Goal: Task Accomplishment & Management: Use online tool/utility

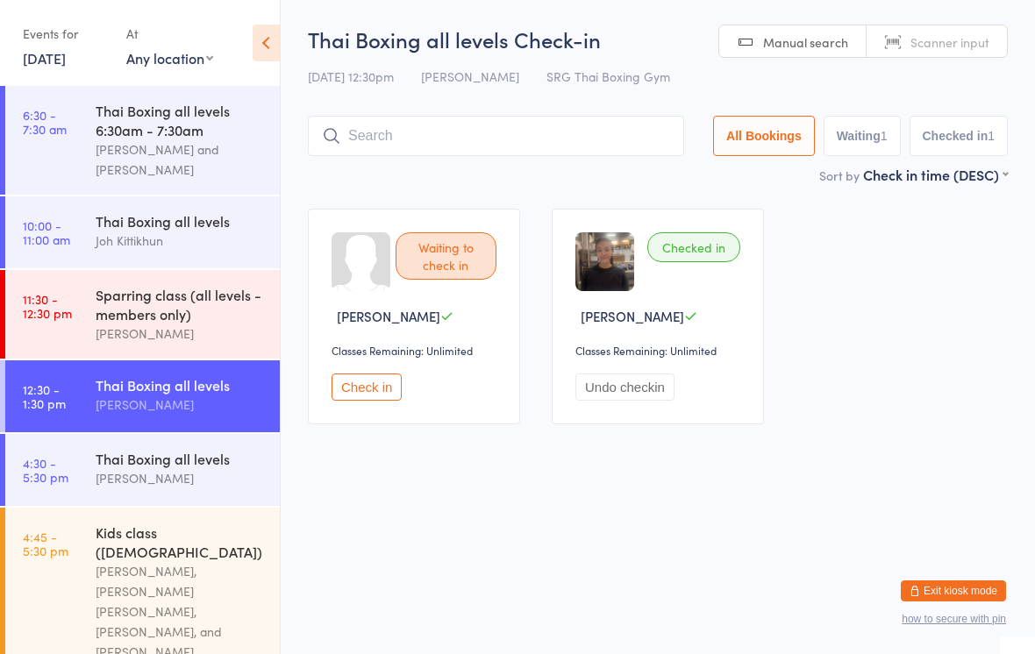
scroll to position [75, 0]
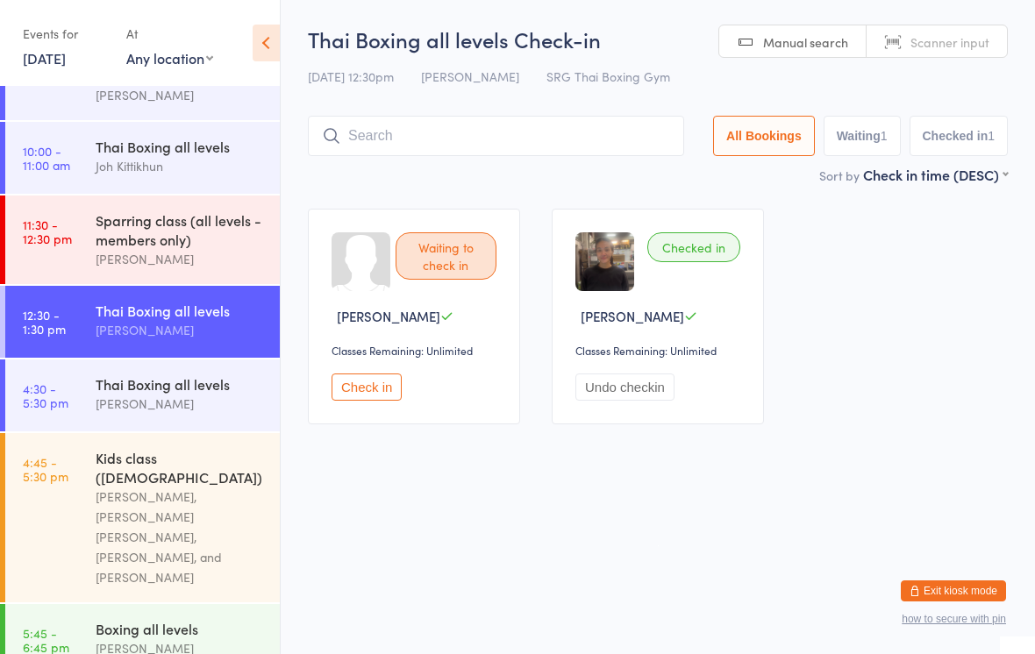
click at [203, 410] on div "[PERSON_NAME]" at bounding box center [180, 404] width 169 height 20
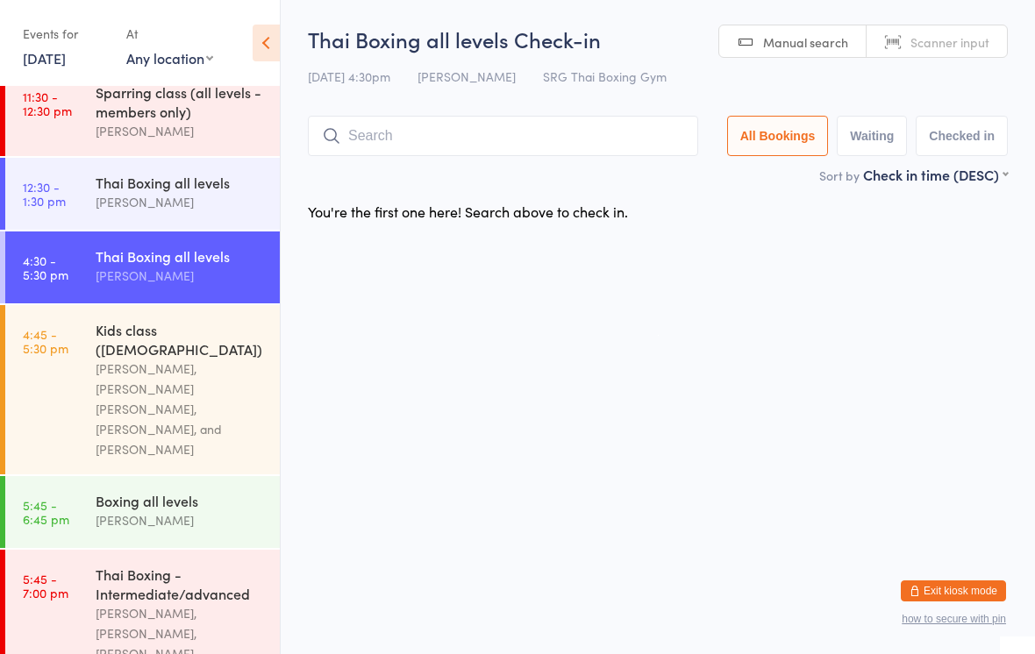
scroll to position [204, 0]
click at [158, 571] on div "Thai Boxing - Intermediate/advanced" at bounding box center [180, 583] width 169 height 39
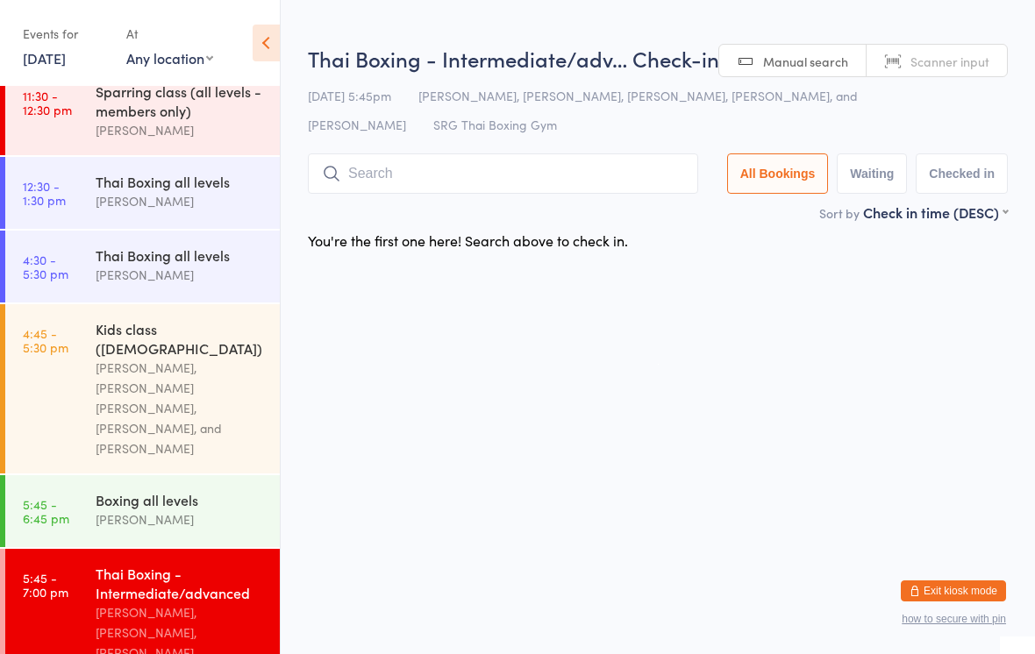
click at [398, 172] on input "search" at bounding box center [503, 174] width 390 height 40
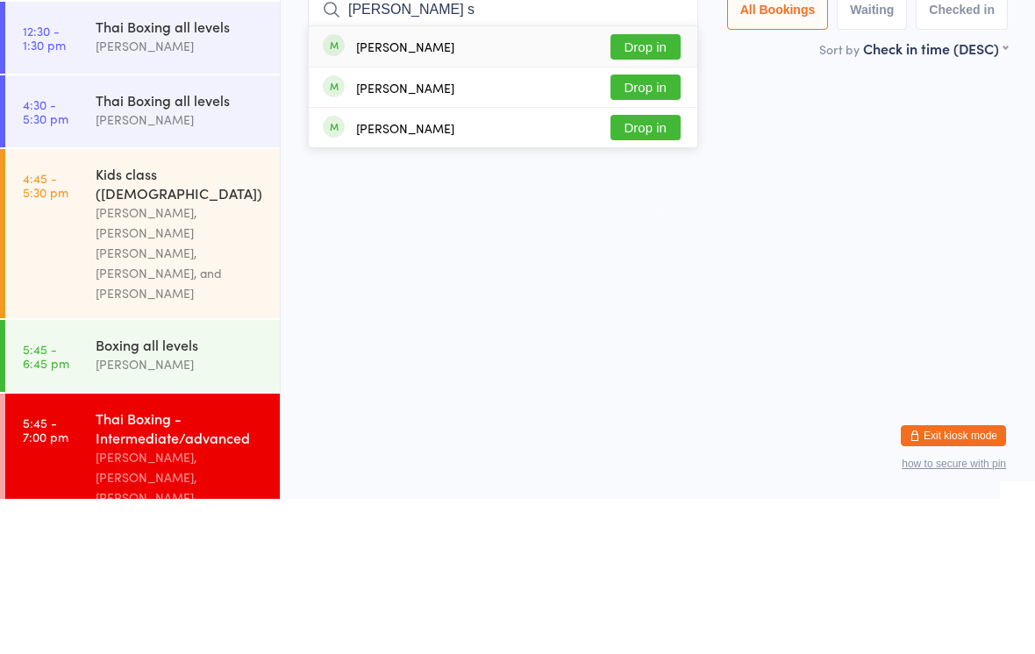
type input "[PERSON_NAME] s"
click at [666, 230] on button "Drop in" at bounding box center [646, 242] width 70 height 25
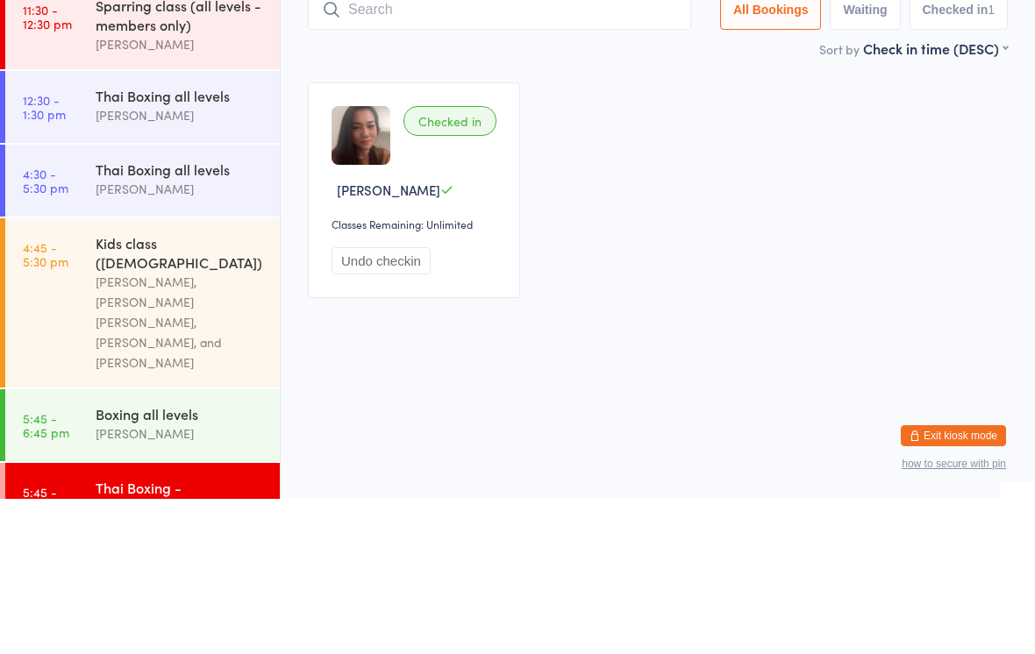
type input "T"
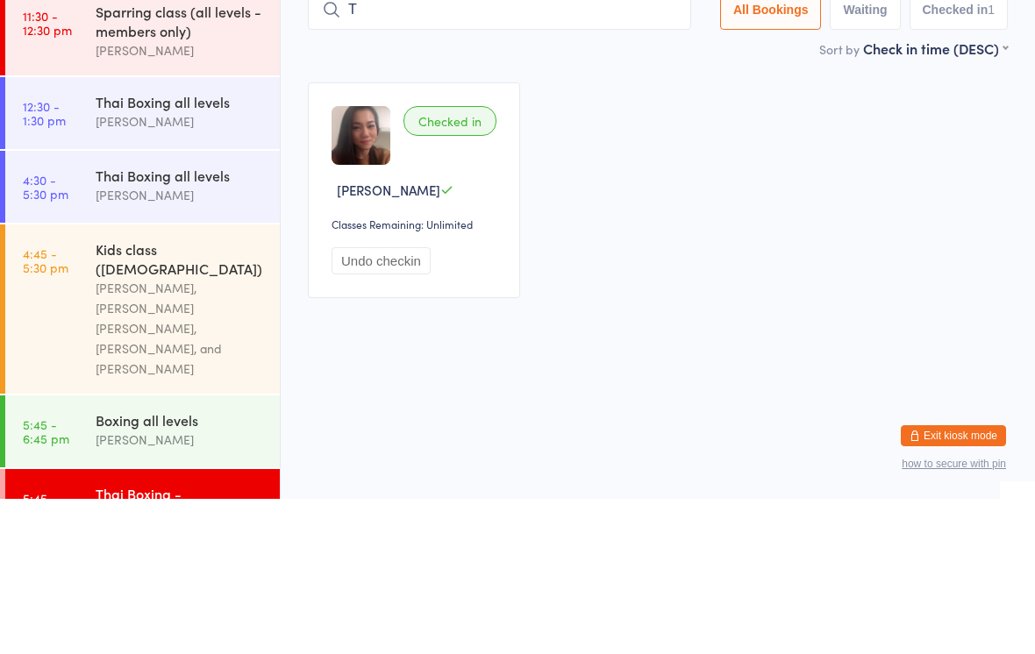
scroll to position [115, 0]
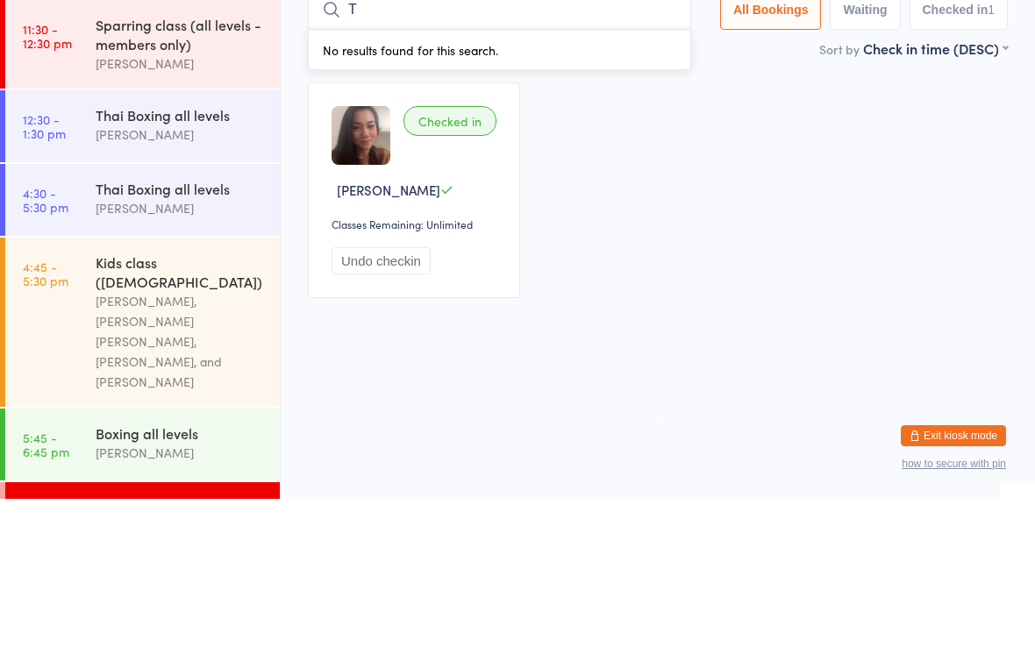
click at [205, 354] on div "[PERSON_NAME]" at bounding box center [180, 364] width 169 height 20
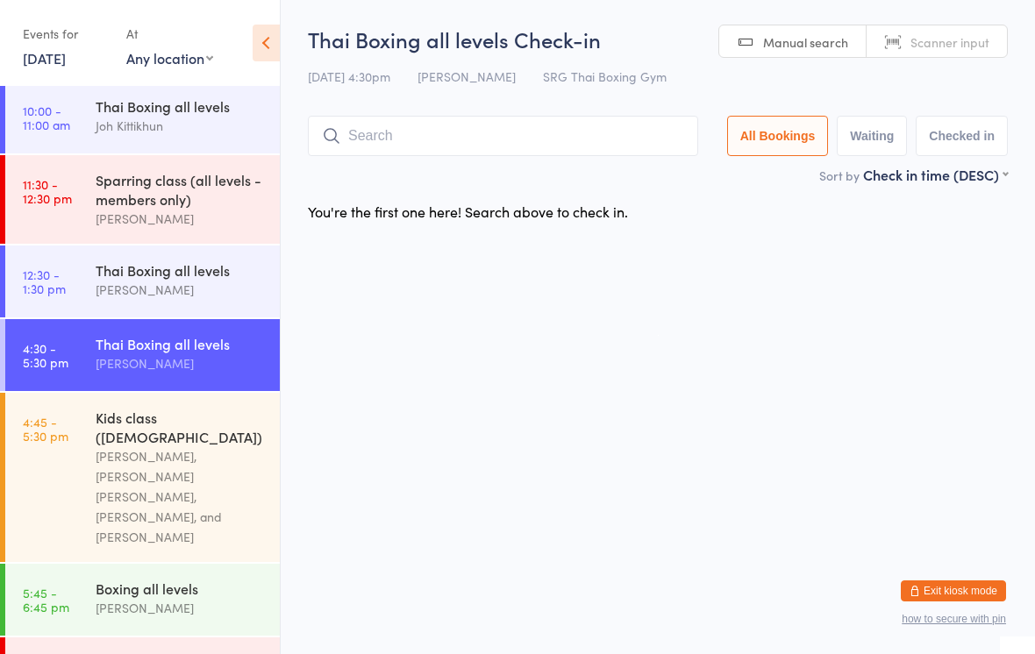
click at [524, 150] on input "search" at bounding box center [503, 136] width 390 height 40
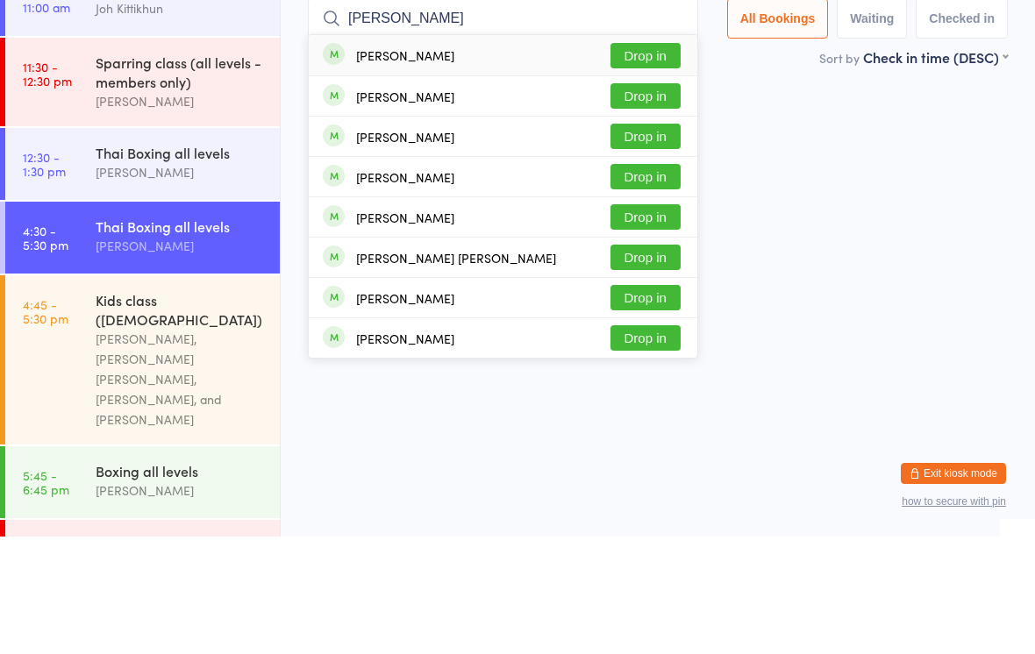
type input "[PERSON_NAME]"
click at [660, 161] on button "Drop in" at bounding box center [646, 173] width 70 height 25
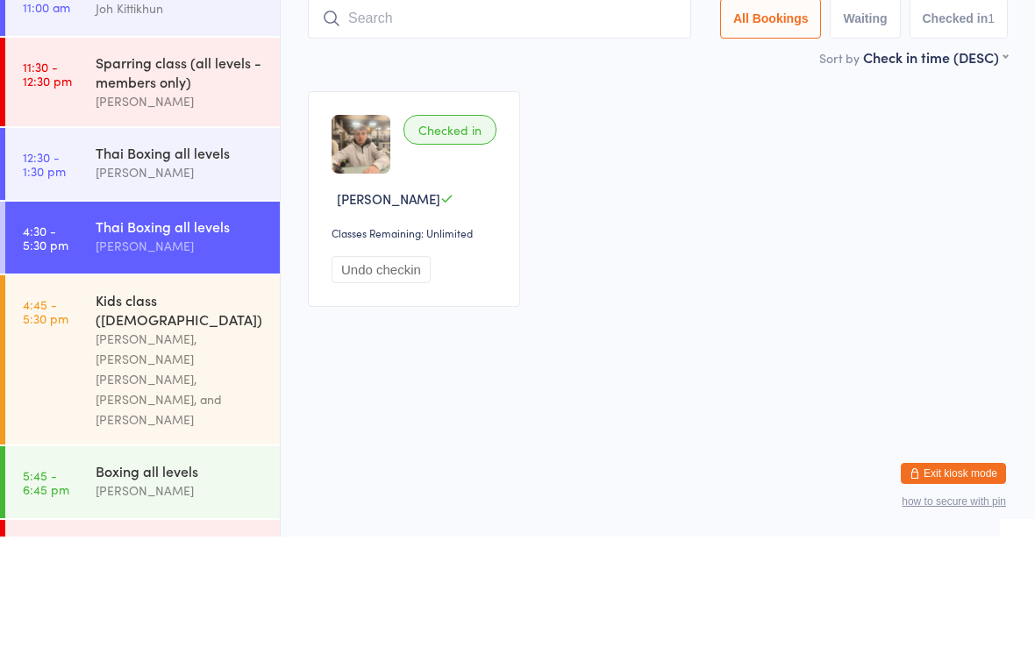
click at [860, 263] on div "Checked in [PERSON_NAME] Classes Remaining: Unlimited Undo checkin" at bounding box center [658, 316] width 732 height 247
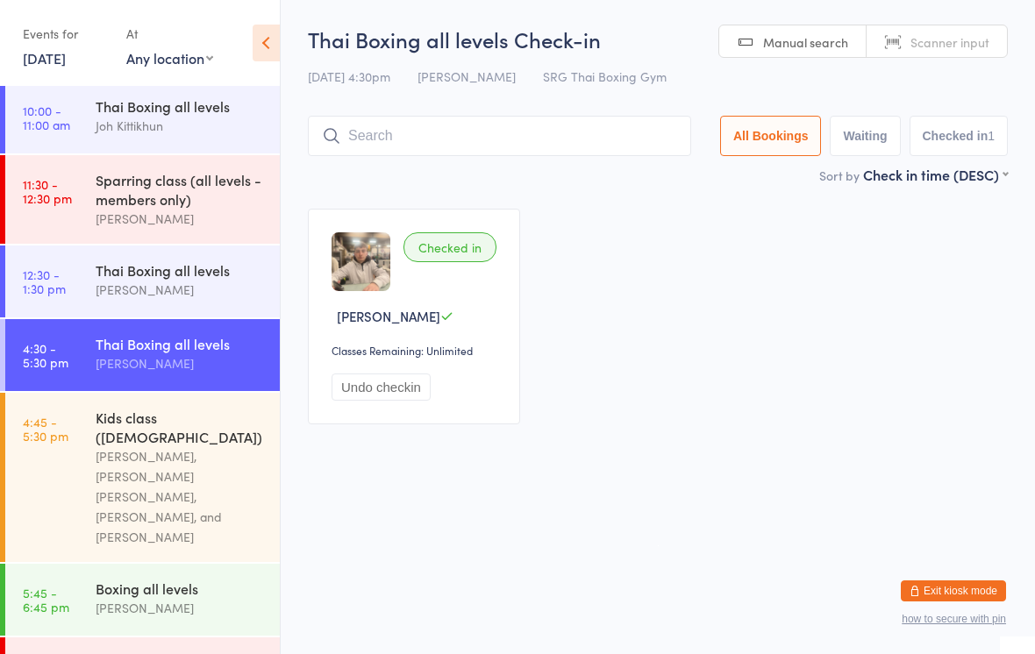
click at [184, 354] on div "Thai Boxing all levels" at bounding box center [180, 343] width 169 height 19
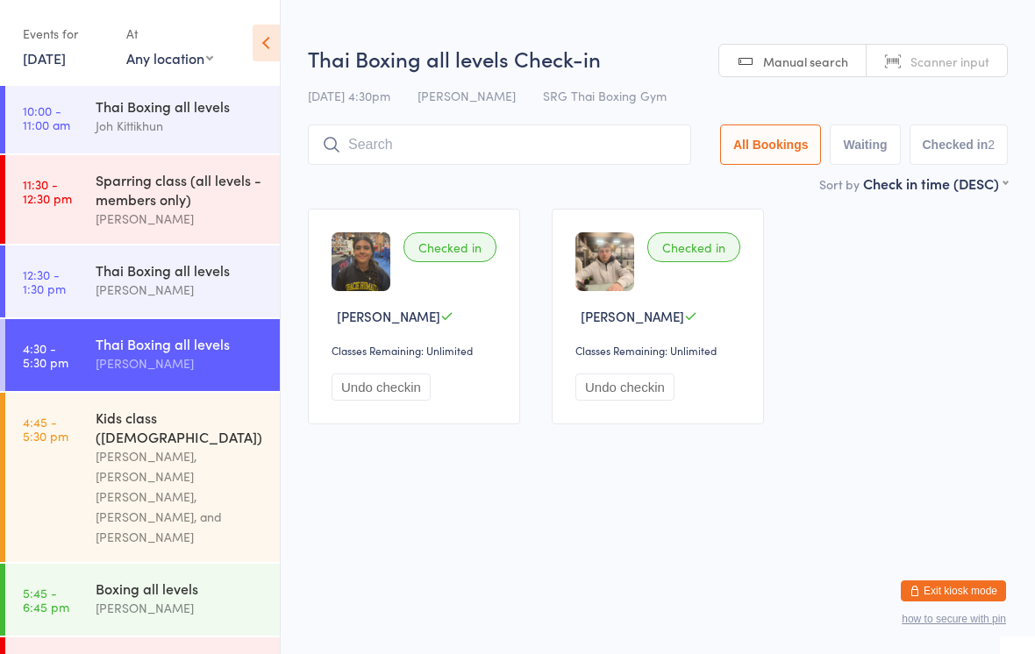
click at [505, 151] on input "search" at bounding box center [499, 145] width 383 height 40
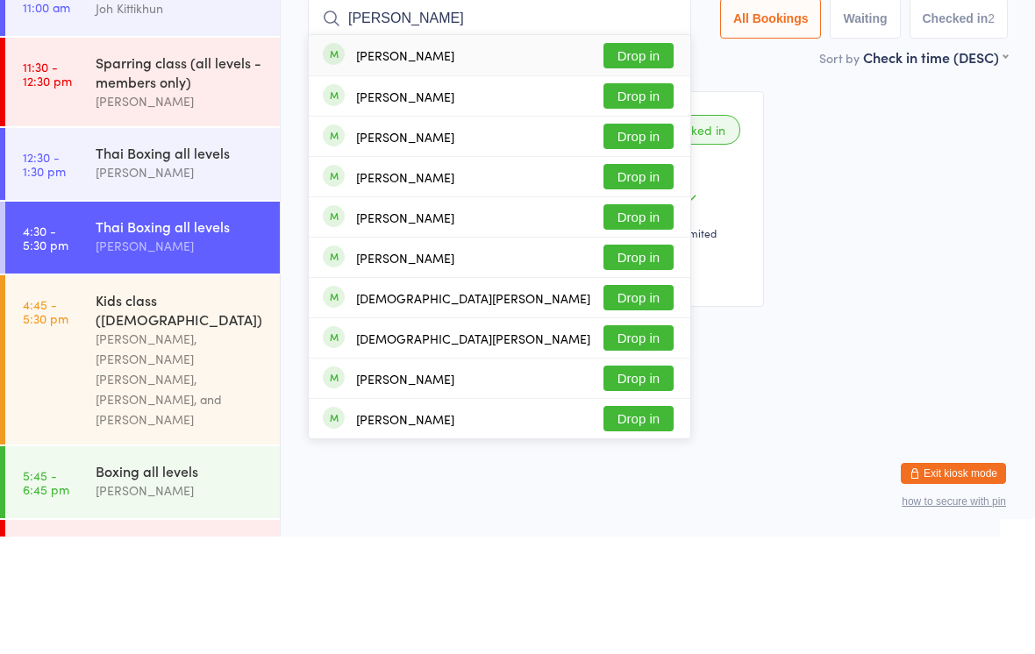
type input "[PERSON_NAME]"
click at [640, 241] on button "Drop in" at bounding box center [639, 253] width 70 height 25
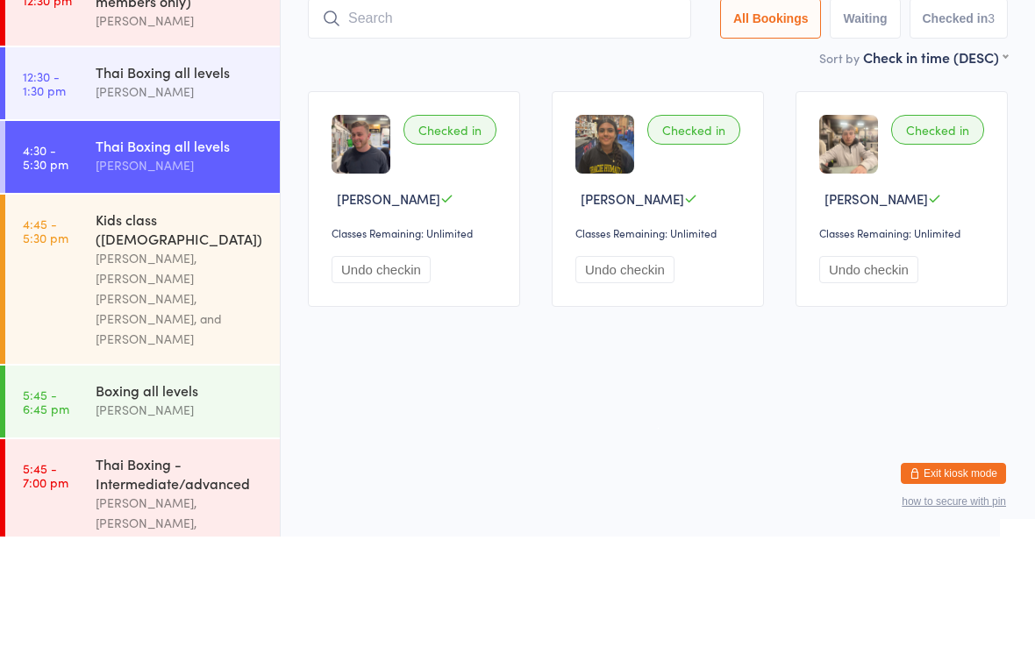
scroll to position [201, 0]
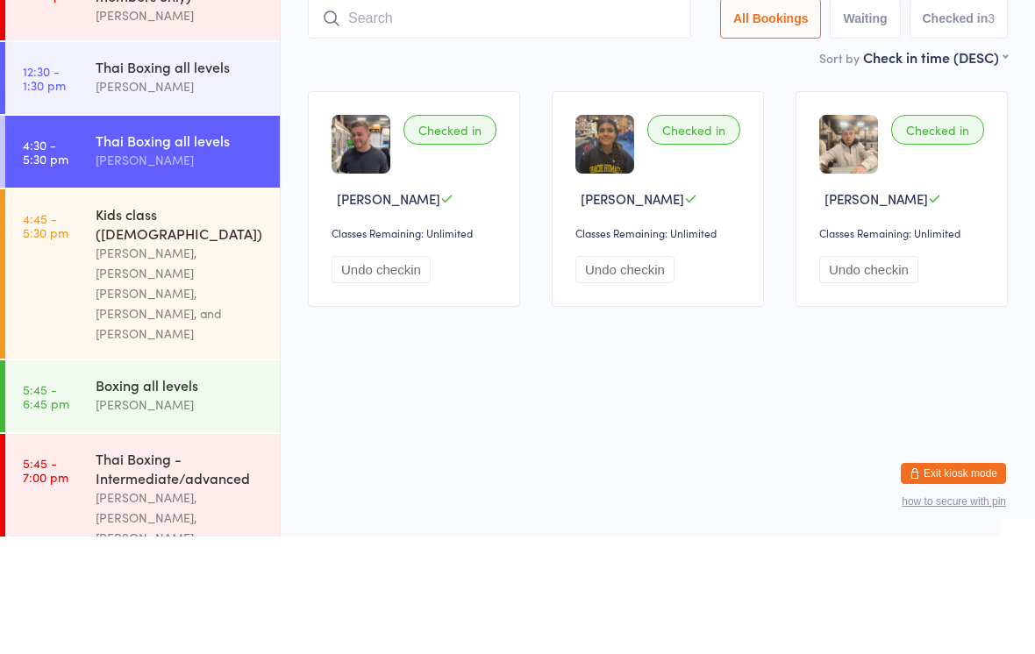
click at [132, 361] on div "[PERSON_NAME], [PERSON_NAME] [PERSON_NAME], [PERSON_NAME], and [PERSON_NAME]" at bounding box center [180, 411] width 169 height 101
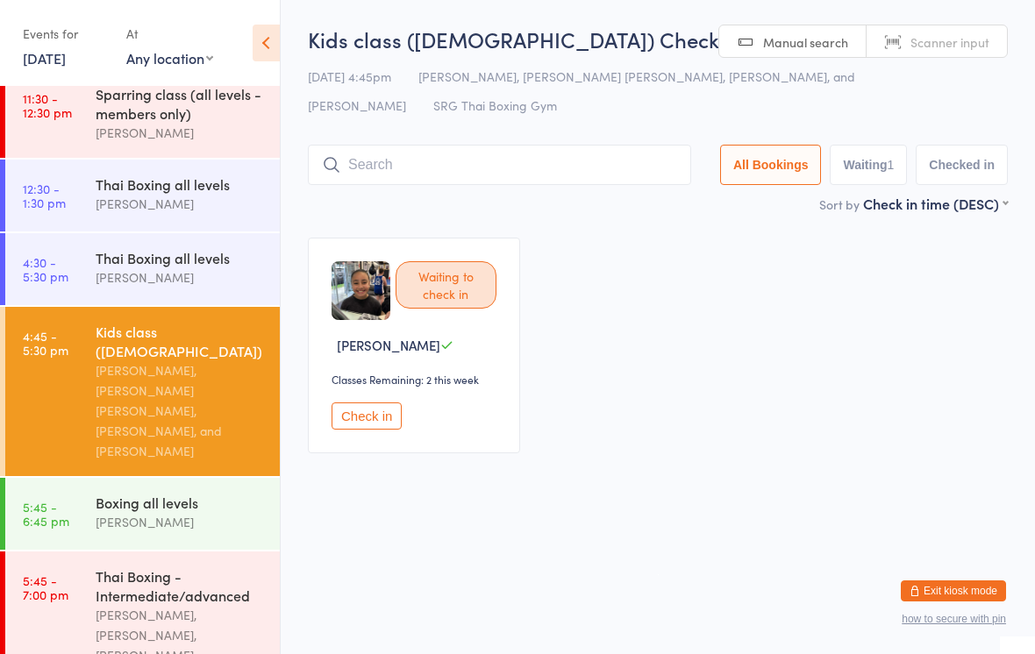
click at [469, 157] on input "search" at bounding box center [499, 165] width 383 height 40
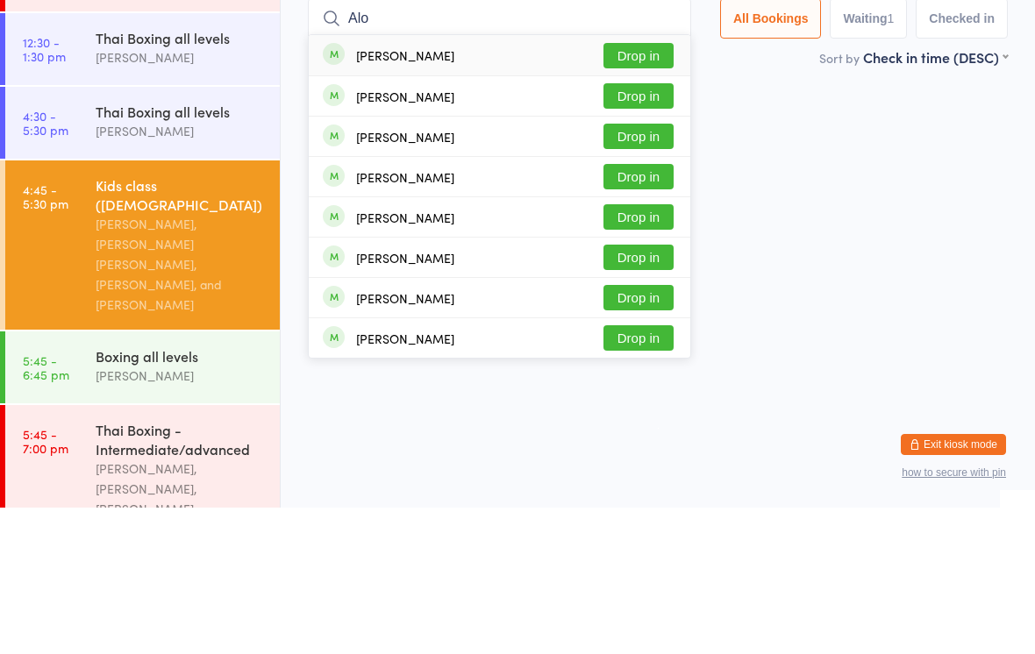
type input "Alo"
click at [643, 189] on button "Drop in" at bounding box center [639, 201] width 70 height 25
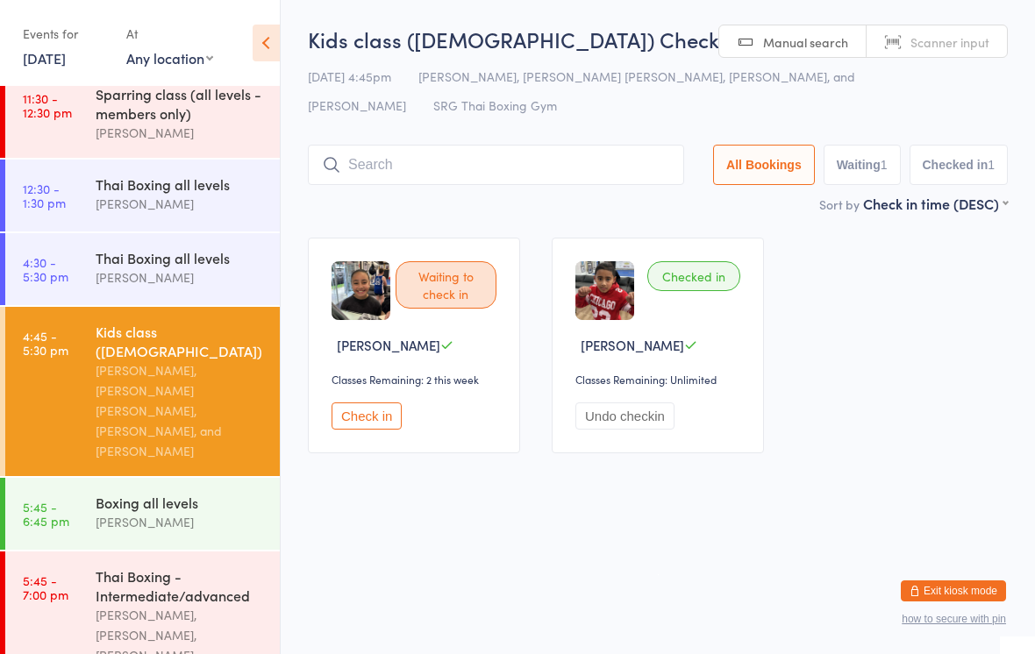
click at [554, 168] on input "search" at bounding box center [496, 165] width 376 height 40
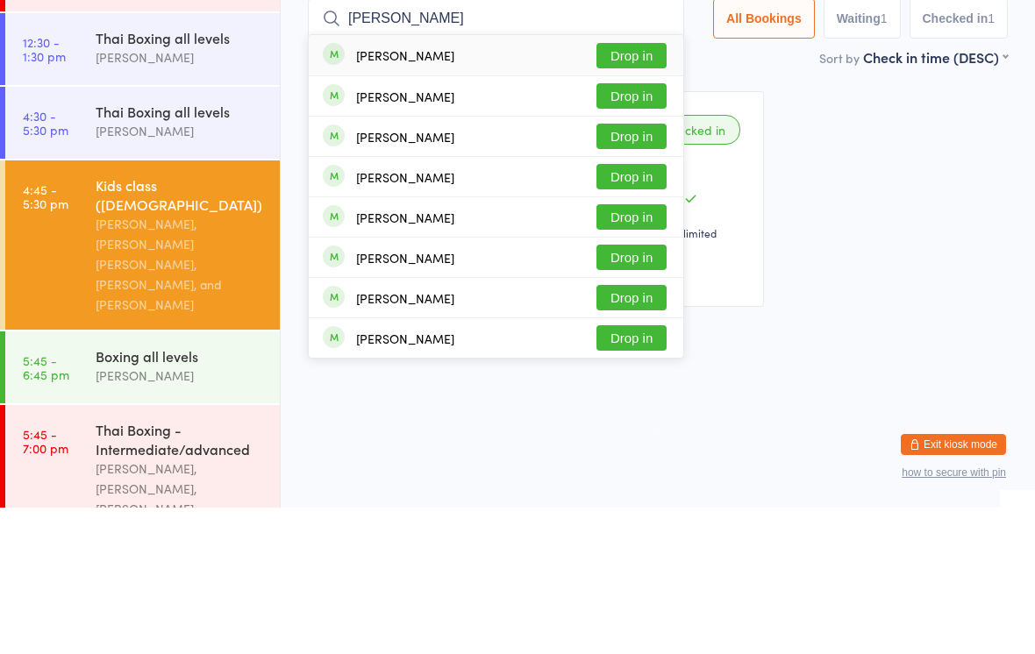
type input "[PERSON_NAME]"
click at [633, 189] on button "Drop in" at bounding box center [632, 201] width 70 height 25
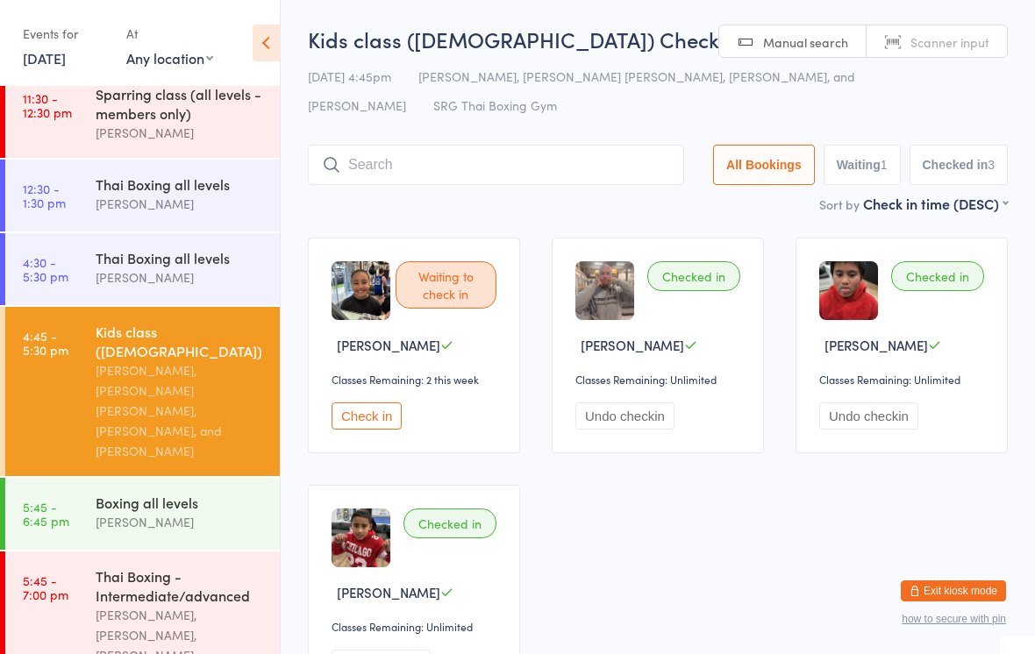
click at [423, 166] on input "search" at bounding box center [496, 165] width 376 height 40
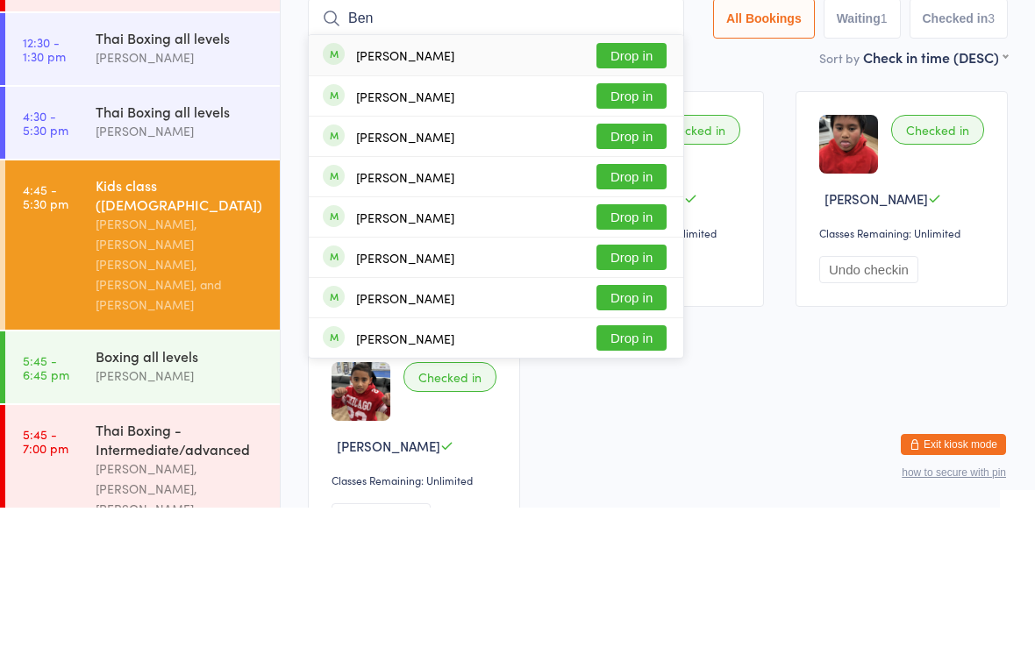
type input "Ben"
click at [629, 351] on button "Drop in" at bounding box center [632, 363] width 70 height 25
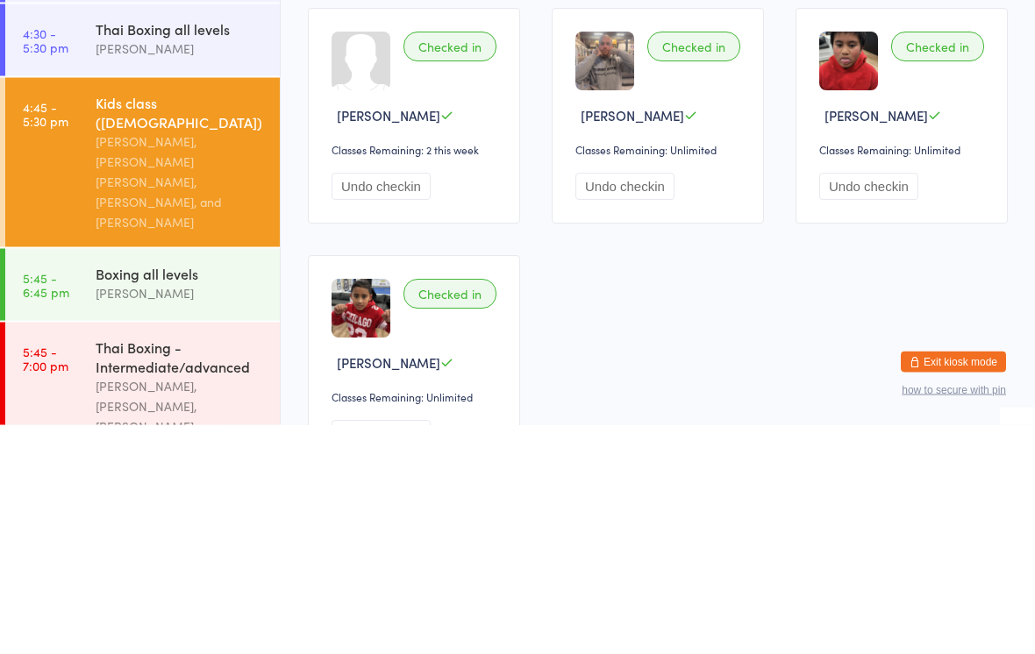
click at [467, 261] on div "Checked in" at bounding box center [450, 276] width 93 height 30
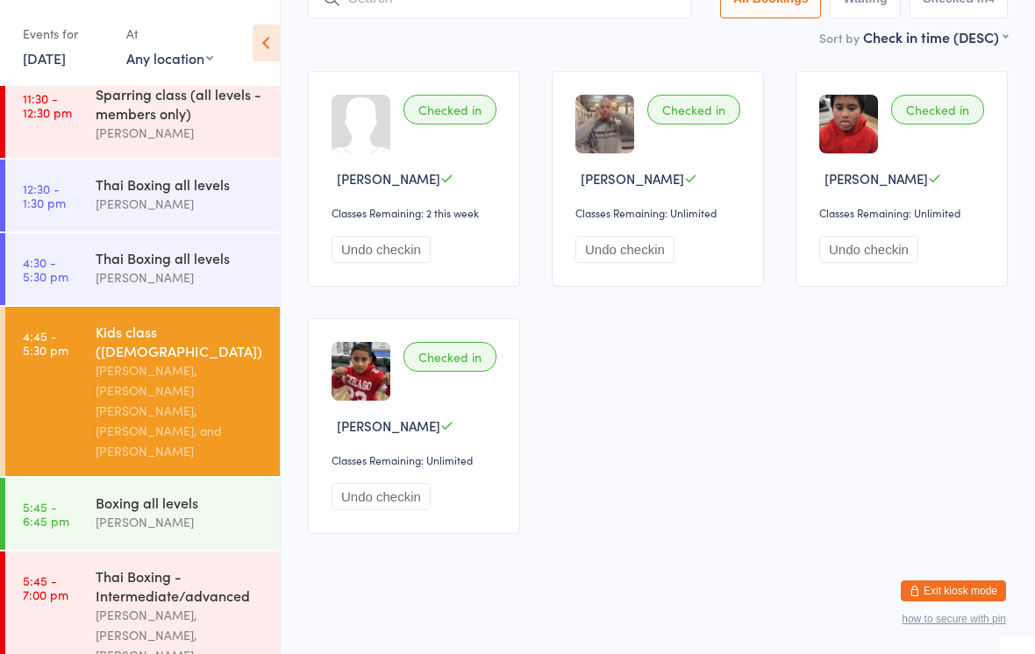
click at [131, 268] on div "Thai Boxing all levels" at bounding box center [180, 257] width 169 height 19
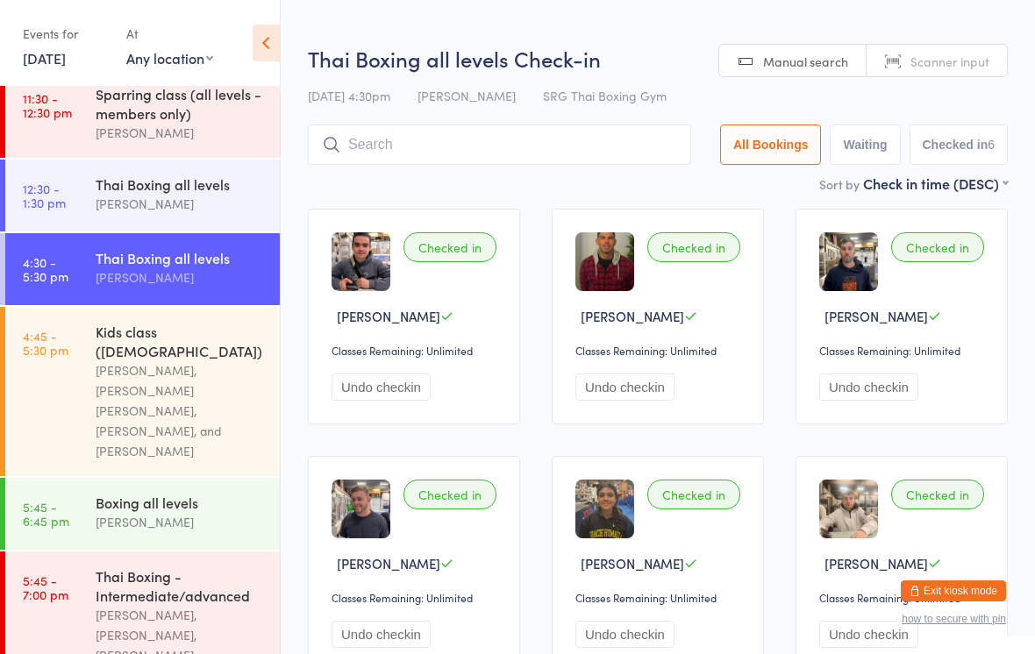
click at [491, 135] on input "search" at bounding box center [499, 145] width 383 height 40
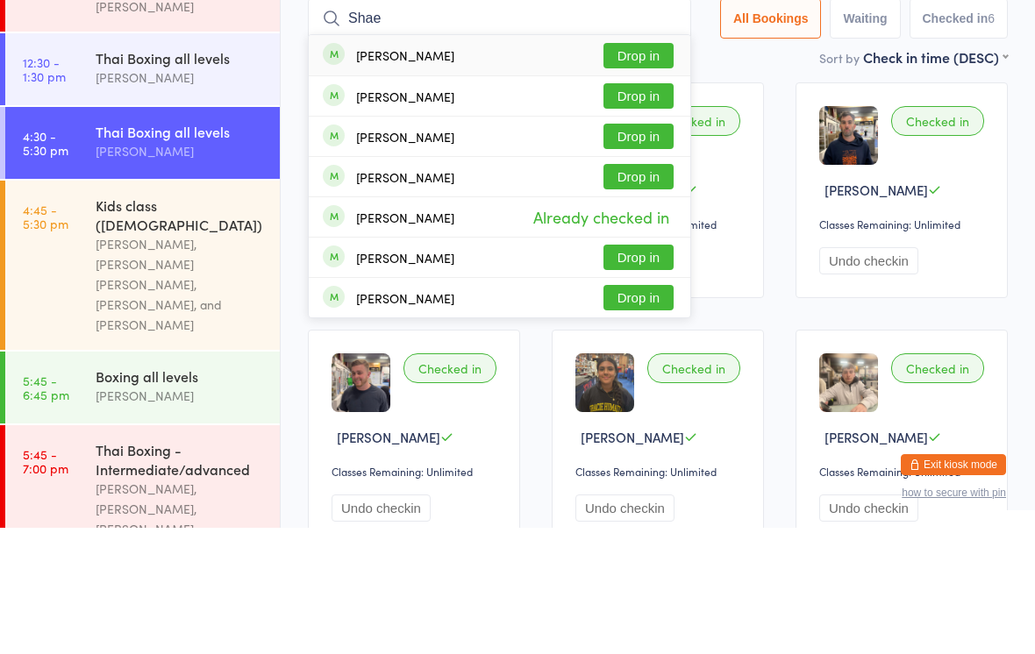
type input "Shae"
click at [632, 169] on button "Drop in" at bounding box center [639, 181] width 70 height 25
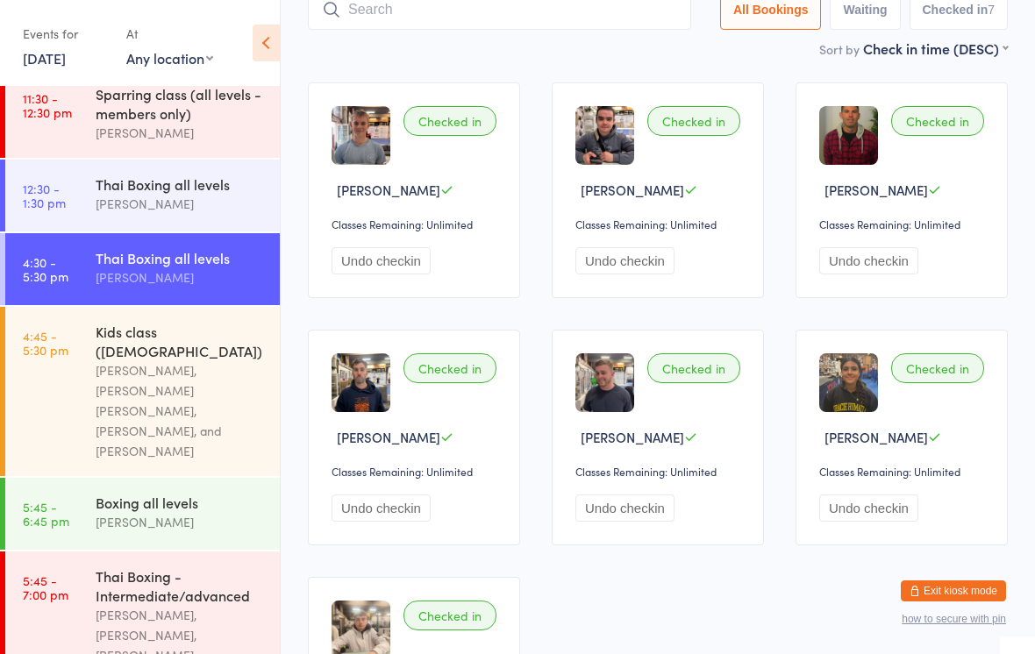
click at [458, 22] on input "search" at bounding box center [499, 9] width 383 height 40
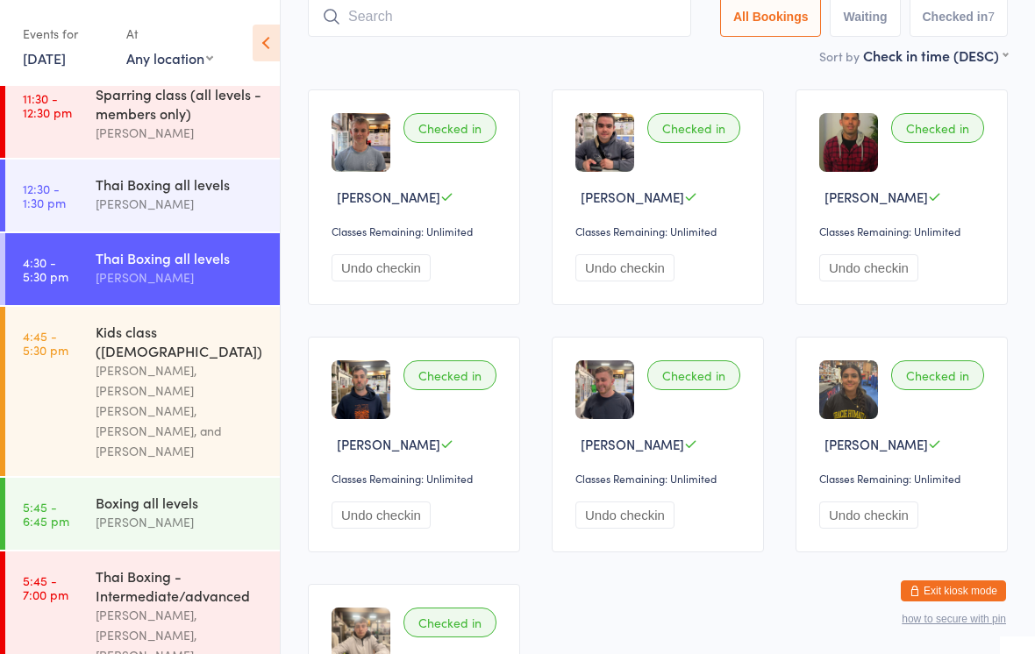
scroll to position [118, 0]
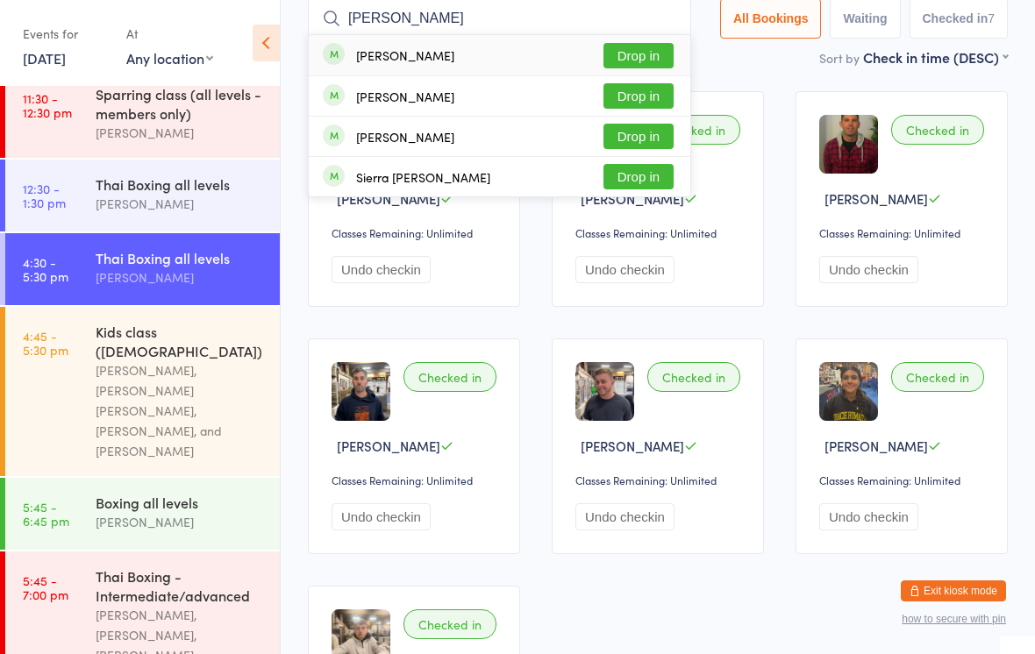
type input "[PERSON_NAME]"
click at [662, 48] on button "Drop in" at bounding box center [639, 55] width 70 height 25
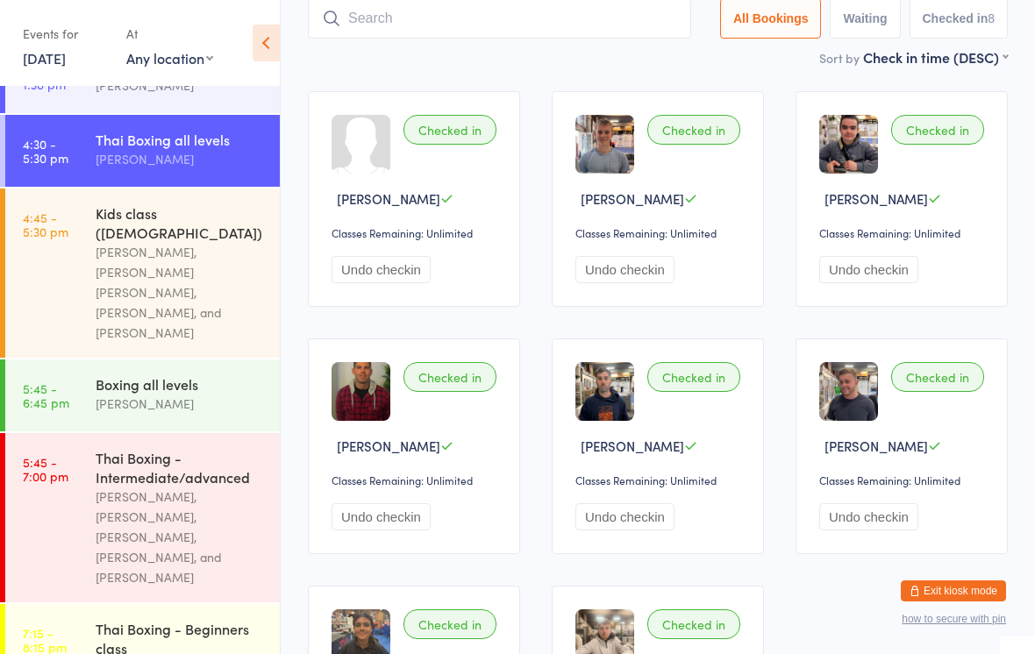
scroll to position [329, 0]
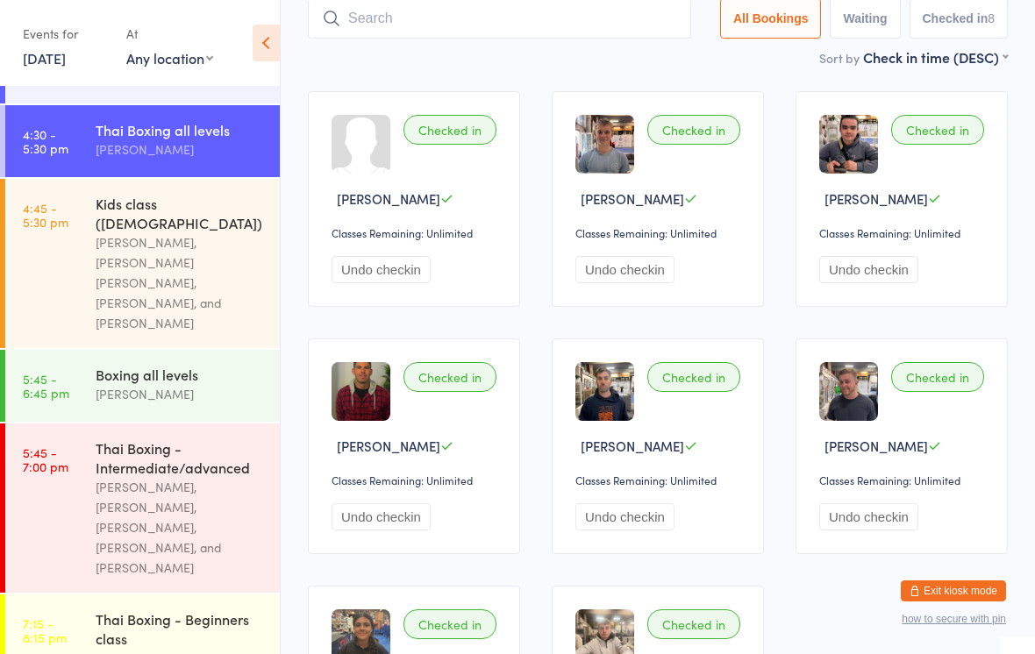
click at [190, 243] on div "[PERSON_NAME], [PERSON_NAME] [PERSON_NAME], [PERSON_NAME], and [PERSON_NAME]" at bounding box center [180, 282] width 169 height 101
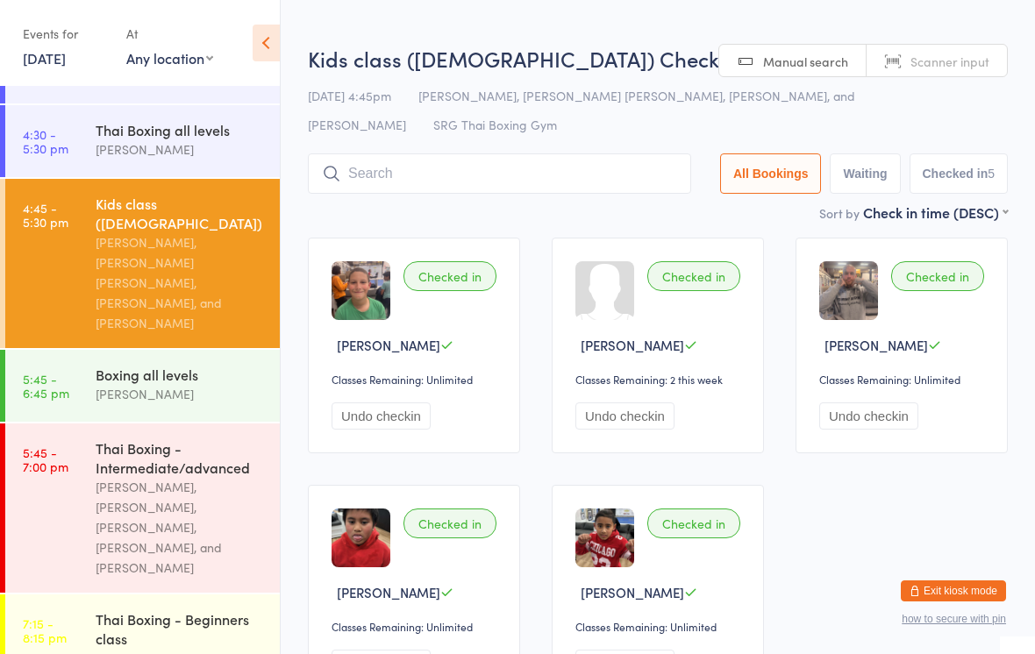
click at [509, 167] on input "search" at bounding box center [499, 174] width 383 height 40
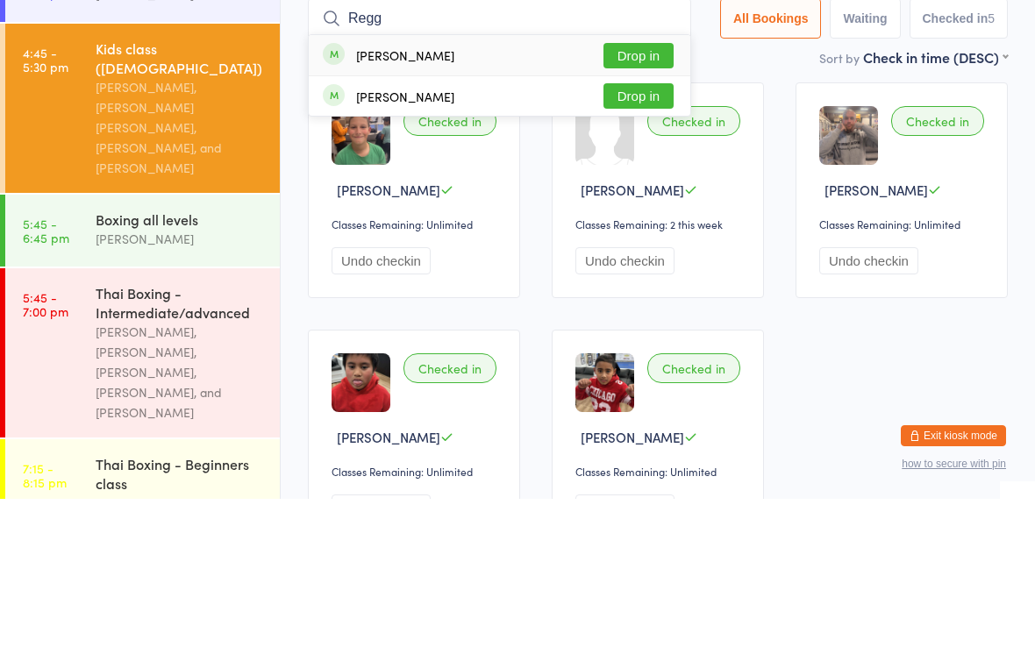
type input "Regg"
click at [632, 198] on button "Drop in" at bounding box center [639, 210] width 70 height 25
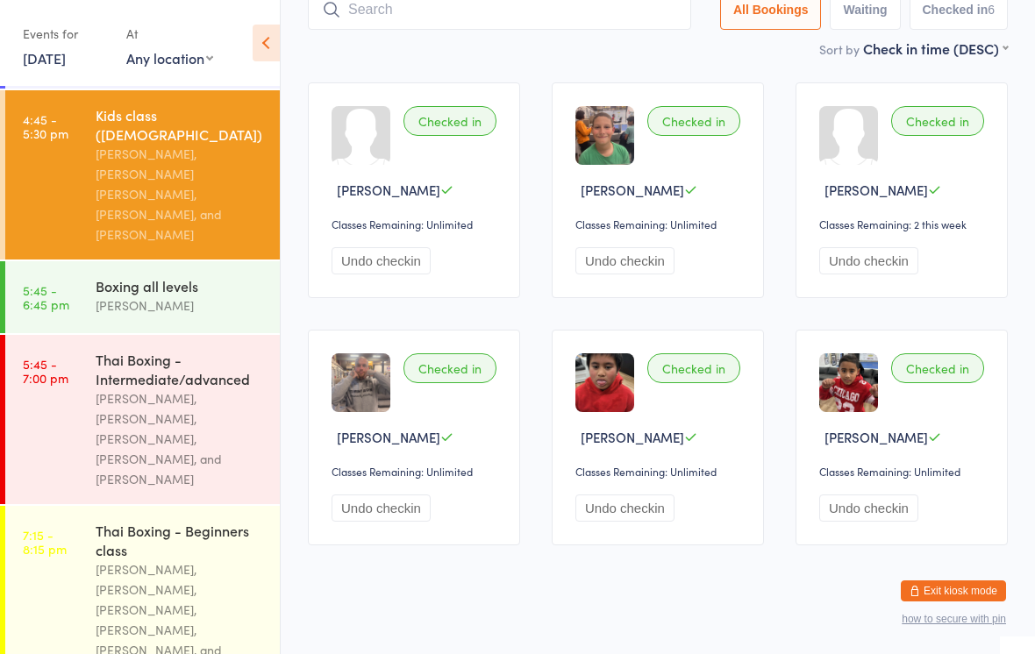
scroll to position [420, 0]
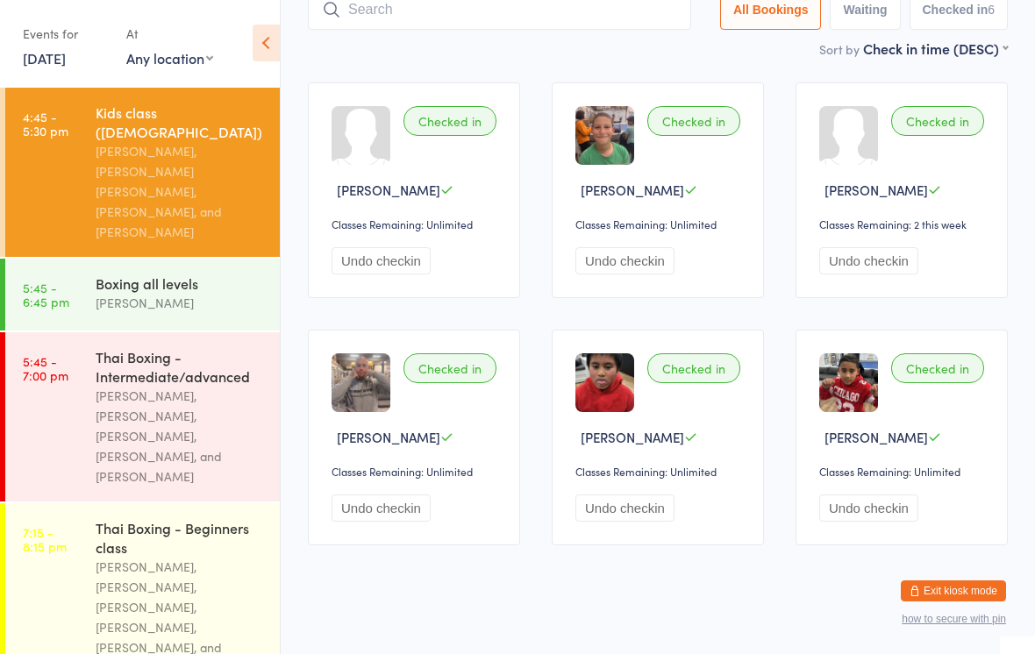
click at [29, 354] on time "5:45 - 7:00 pm" at bounding box center [46, 368] width 46 height 28
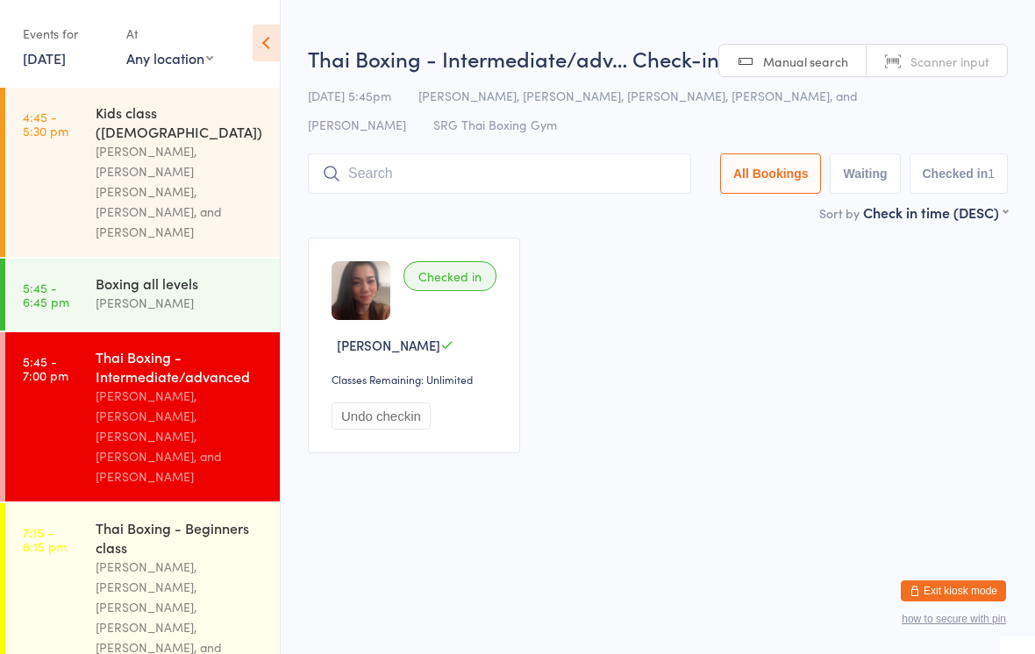
click at [352, 180] on input "search" at bounding box center [499, 174] width 383 height 40
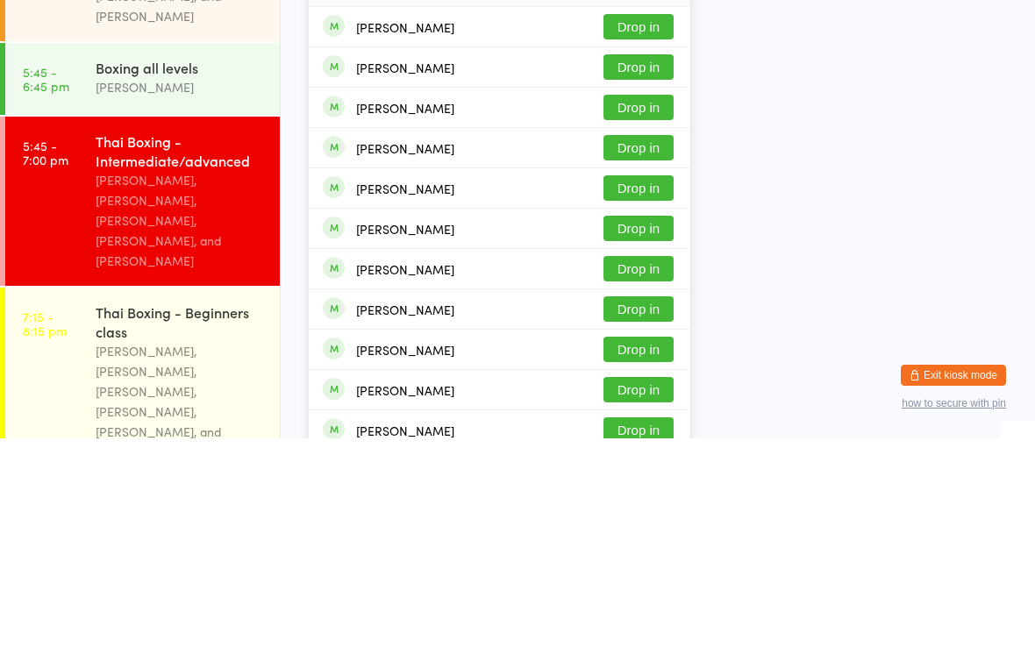
type input "[PERSON_NAME]"
click at [628, 432] on button "Drop in" at bounding box center [639, 444] width 70 height 25
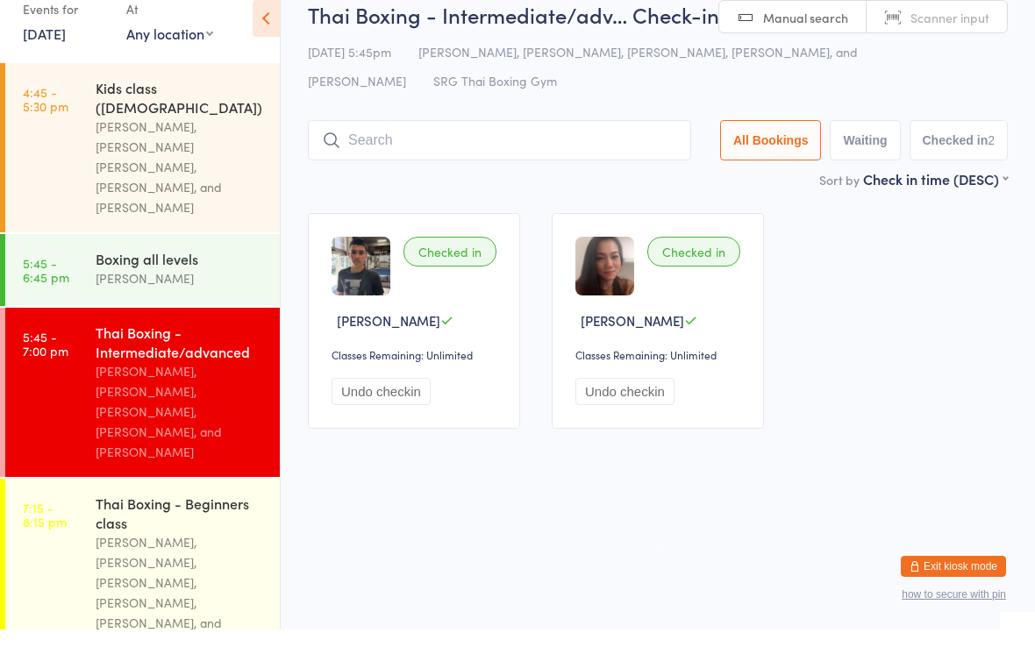
click at [162, 141] on div "[PERSON_NAME], [PERSON_NAME] [PERSON_NAME], [PERSON_NAME], and [PERSON_NAME]" at bounding box center [180, 191] width 169 height 101
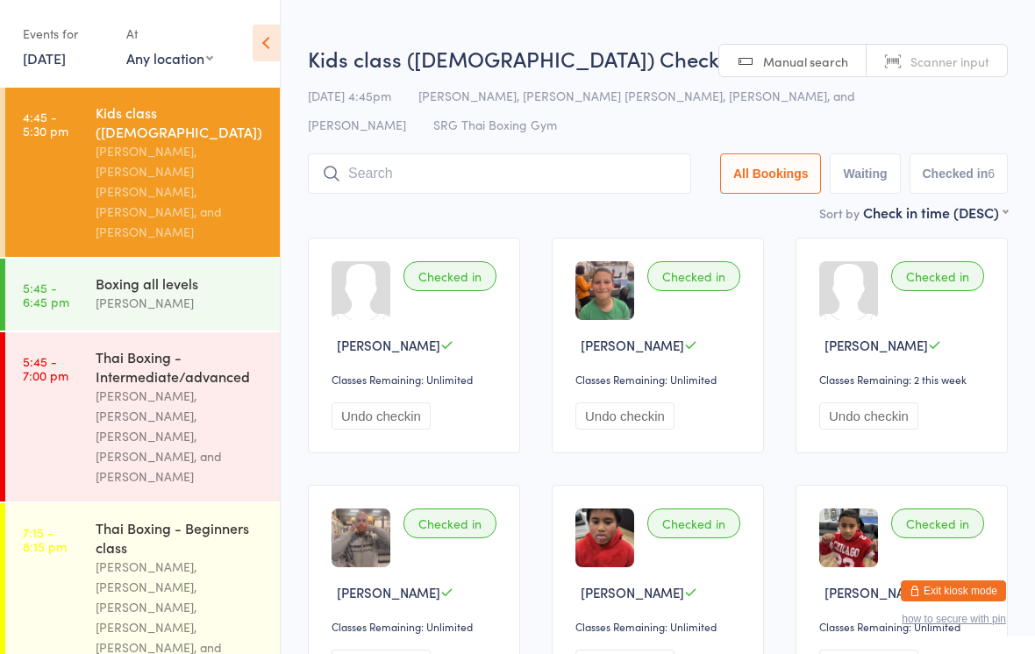
click at [373, 178] on input "search" at bounding box center [499, 174] width 383 height 40
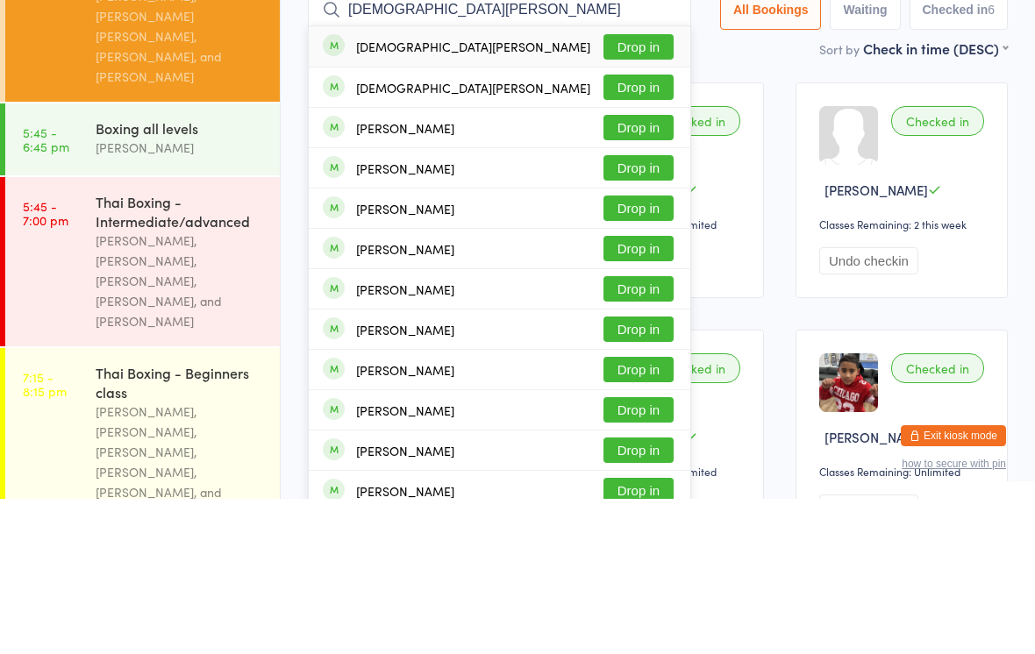
type input "[DEMOGRAPHIC_DATA][PERSON_NAME]"
click at [630, 189] on button "Drop in" at bounding box center [639, 201] width 70 height 25
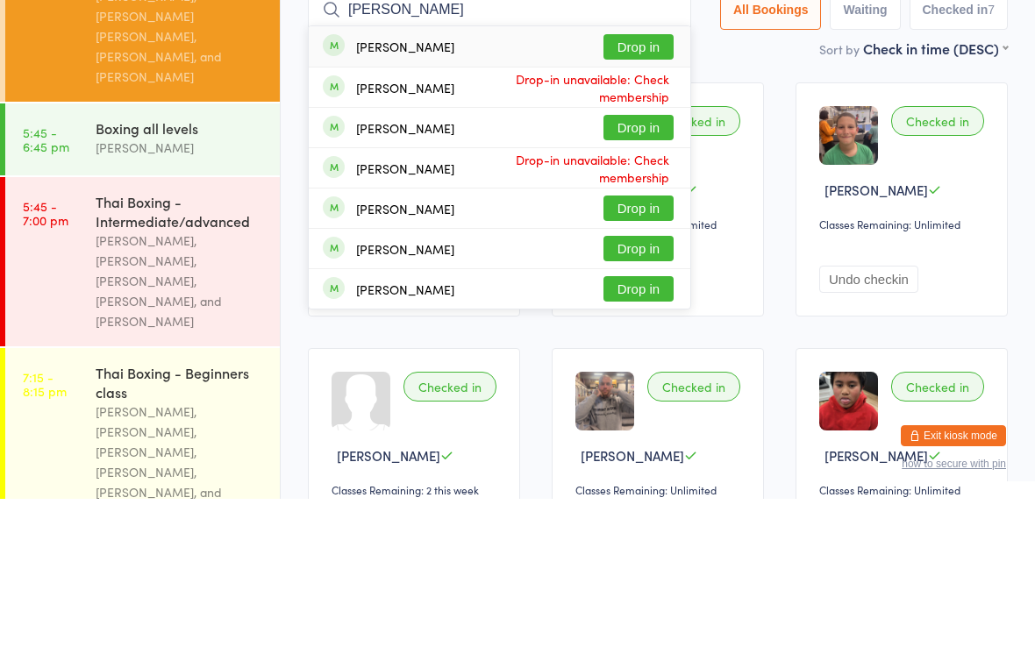
type input "[PERSON_NAME]"
click at [632, 189] on button "Drop in" at bounding box center [639, 201] width 70 height 25
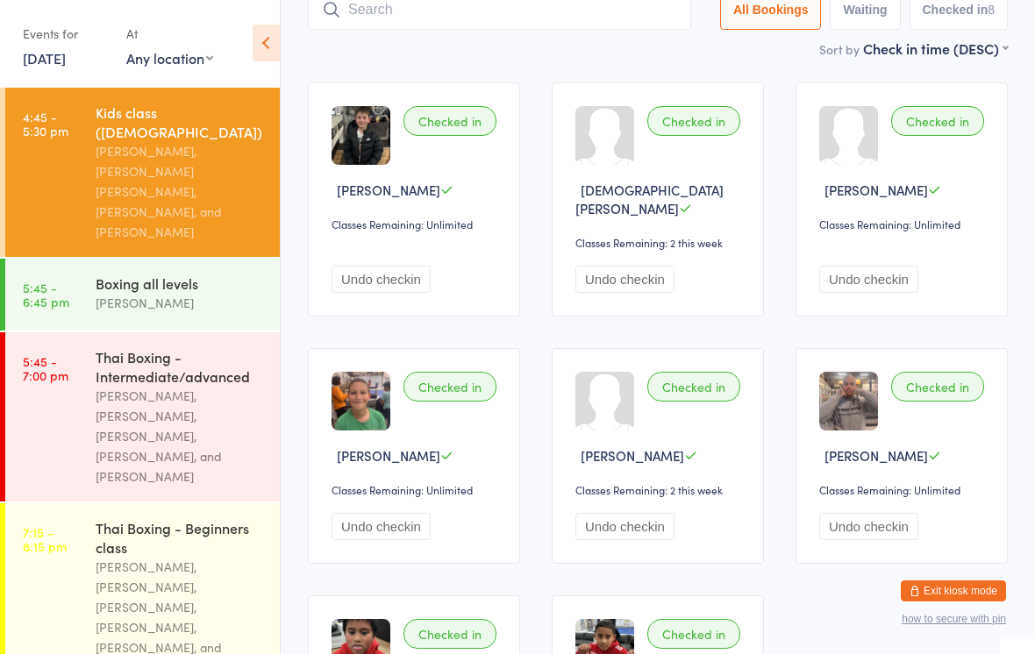
click at [231, 392] on div "[PERSON_NAME], [PERSON_NAME], [PERSON_NAME], [PERSON_NAME], and [PERSON_NAME]" at bounding box center [180, 436] width 169 height 101
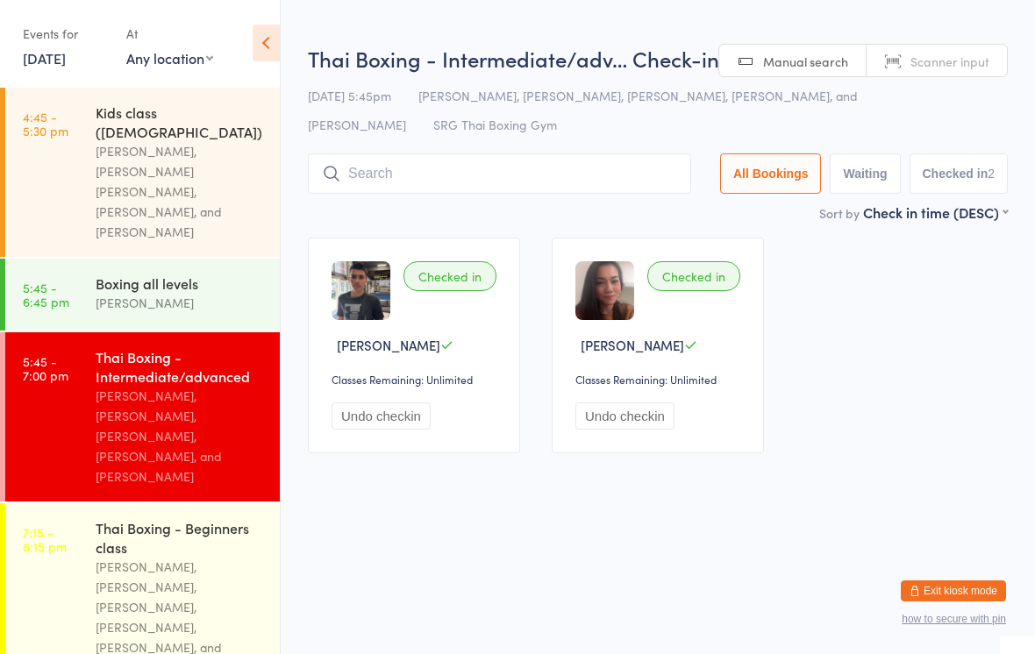
click at [552, 168] on input "search" at bounding box center [499, 174] width 383 height 40
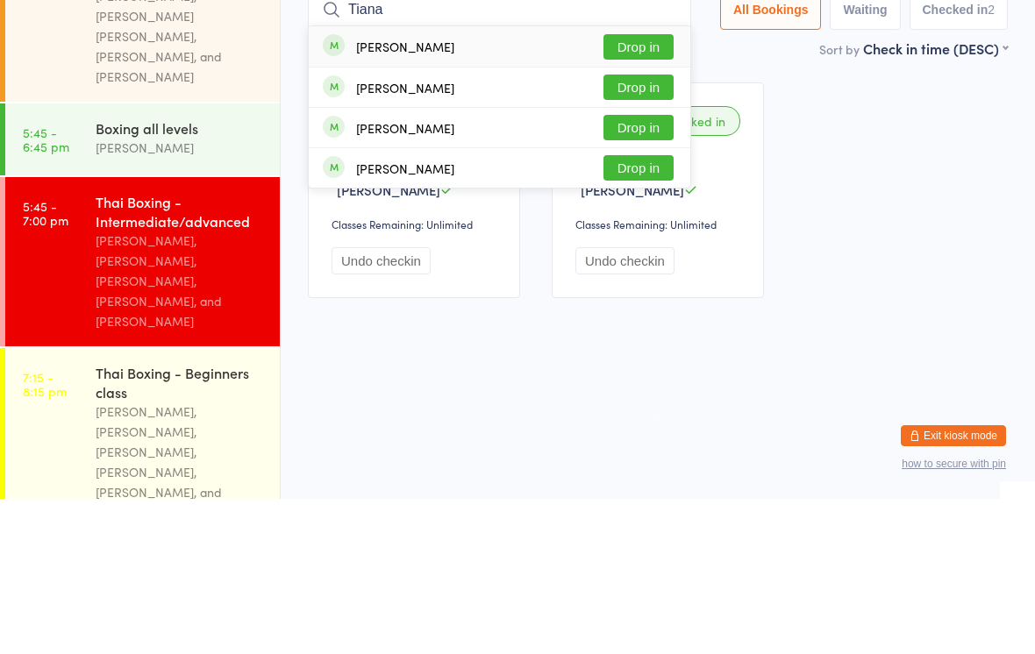
type input "Tiana"
click at [654, 189] on button "Drop in" at bounding box center [639, 201] width 70 height 25
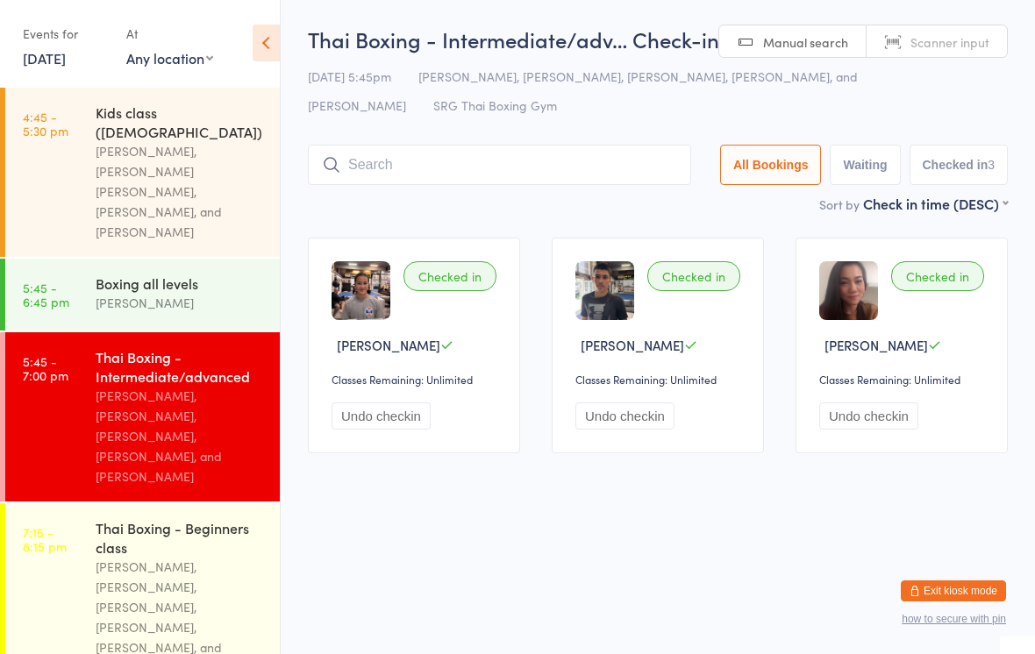
click at [401, 171] on input "search" at bounding box center [499, 165] width 383 height 40
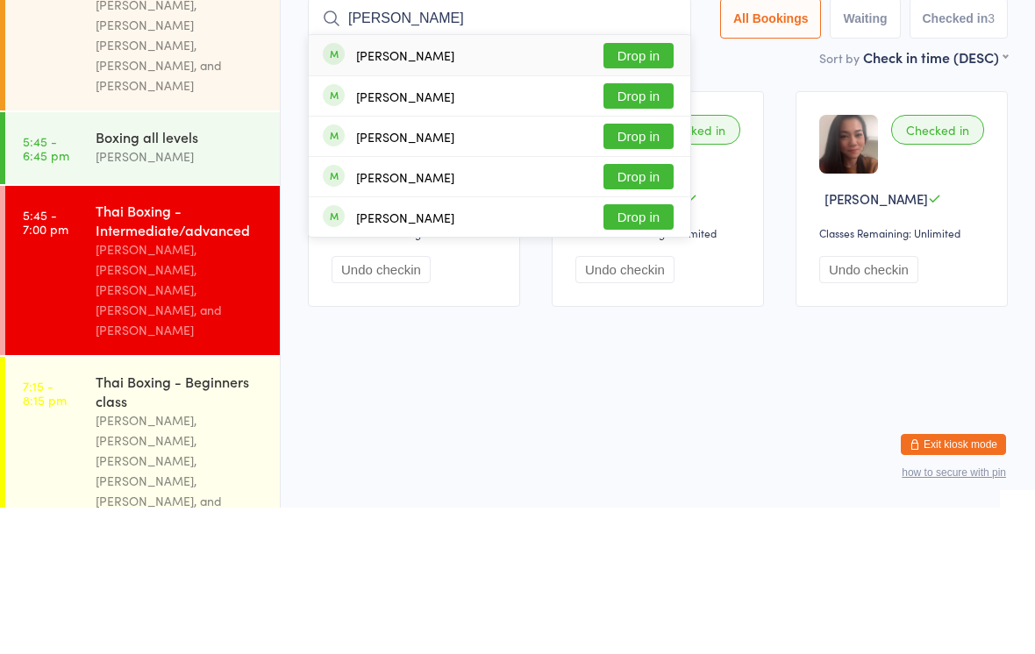
type input "[PERSON_NAME]"
click at [632, 189] on button "Drop in" at bounding box center [639, 201] width 70 height 25
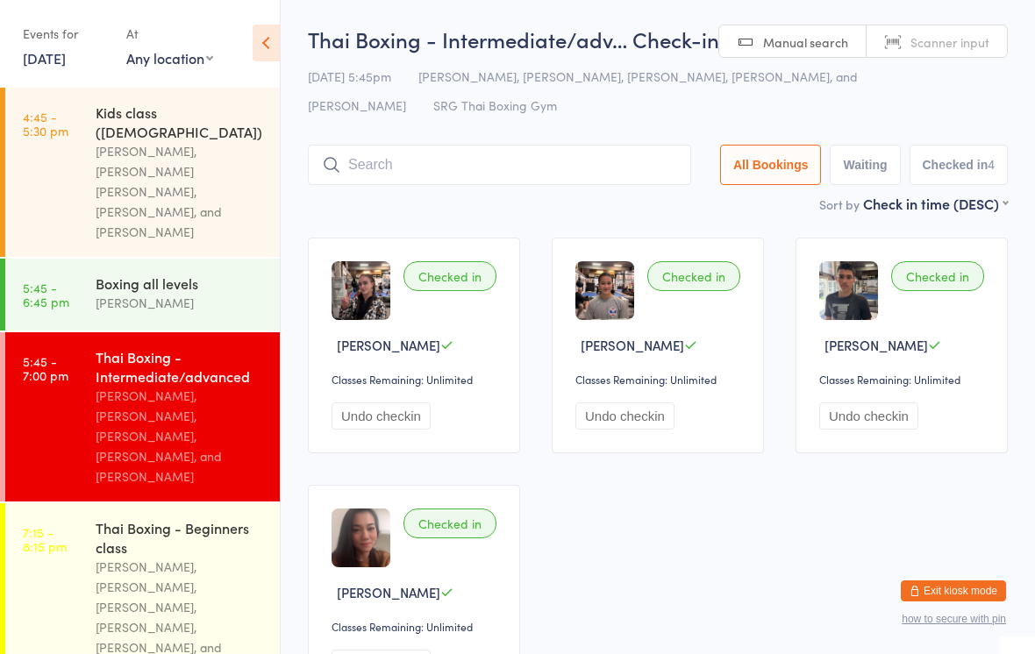
click at [558, 152] on input "search" at bounding box center [499, 165] width 383 height 40
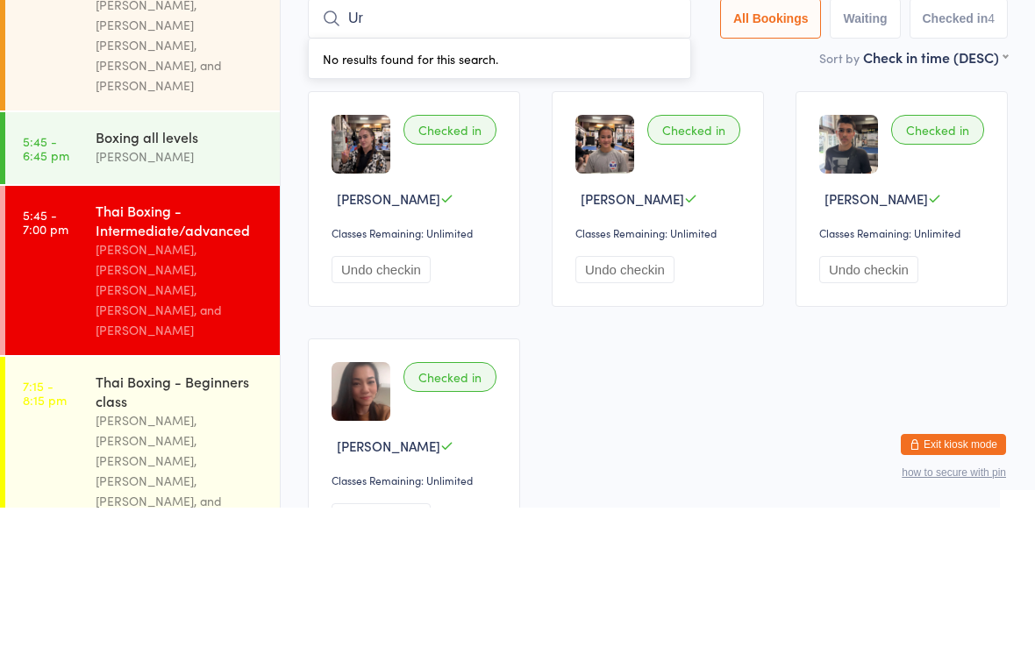
type input "U"
type input "[PERSON_NAME]"
click at [633, 189] on button "Drop in" at bounding box center [639, 201] width 70 height 25
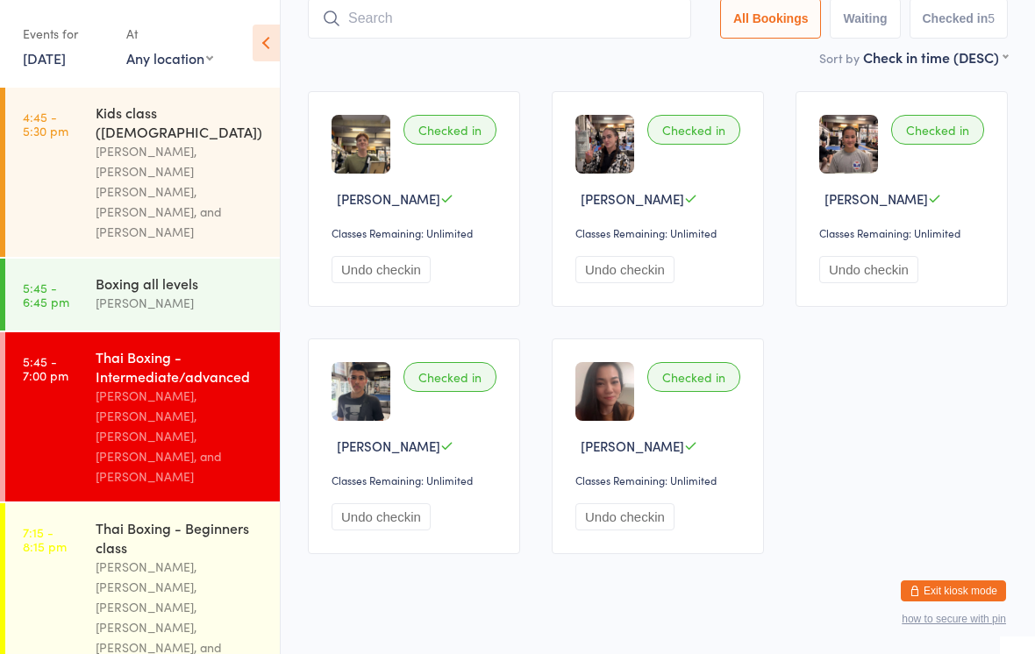
click at [507, 26] on input "search" at bounding box center [499, 18] width 383 height 40
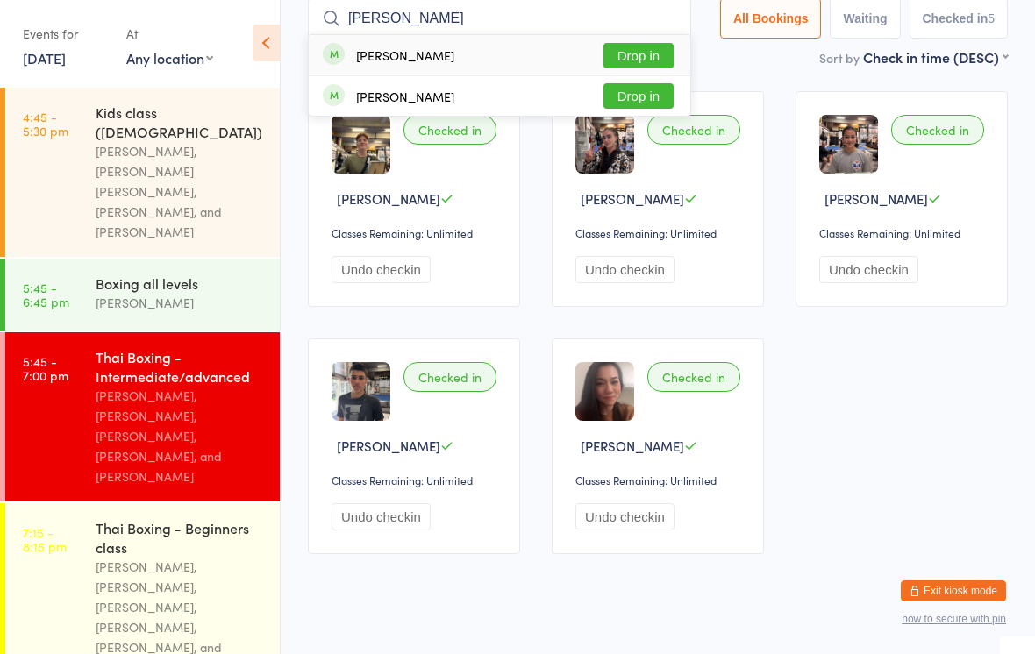
type input "[PERSON_NAME]"
click at [641, 52] on button "Drop in" at bounding box center [639, 55] width 70 height 25
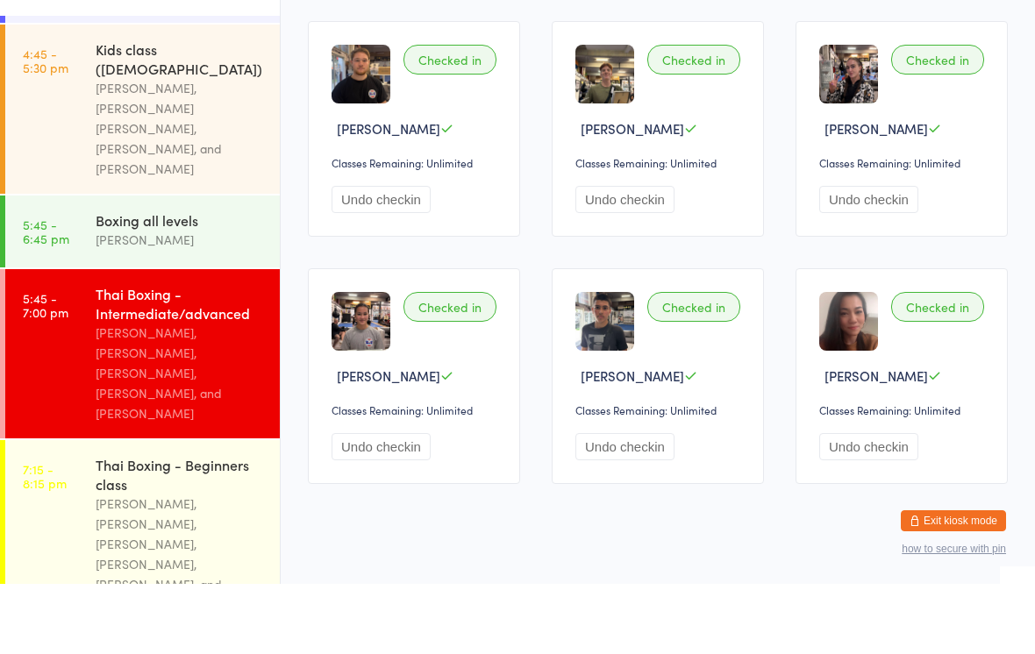
scroll to position [403, 0]
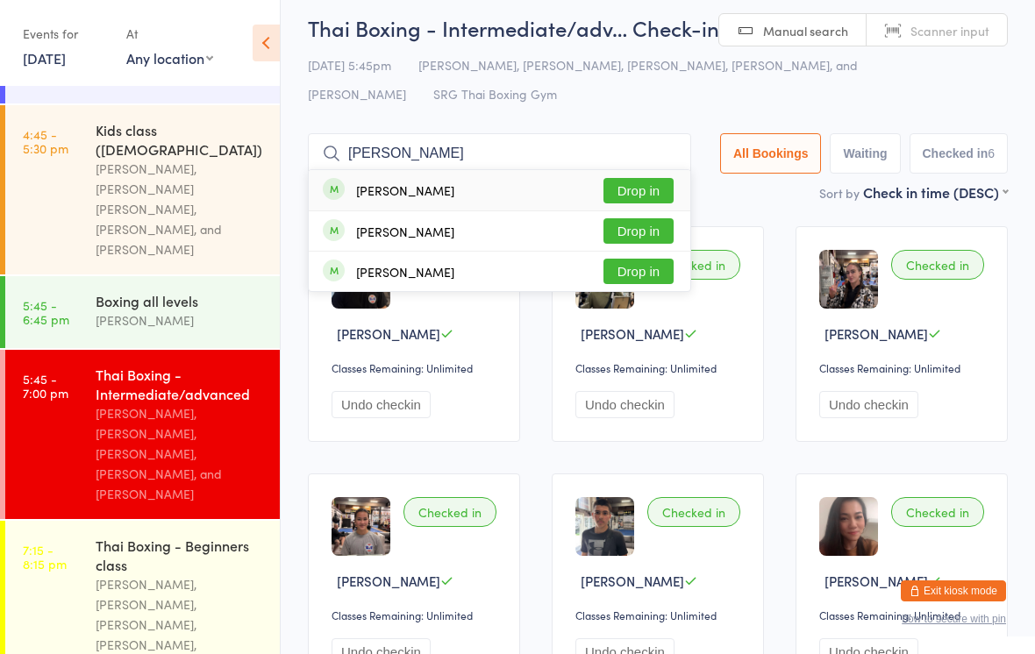
type input "[PERSON_NAME]"
click at [623, 181] on button "Drop in" at bounding box center [639, 190] width 70 height 25
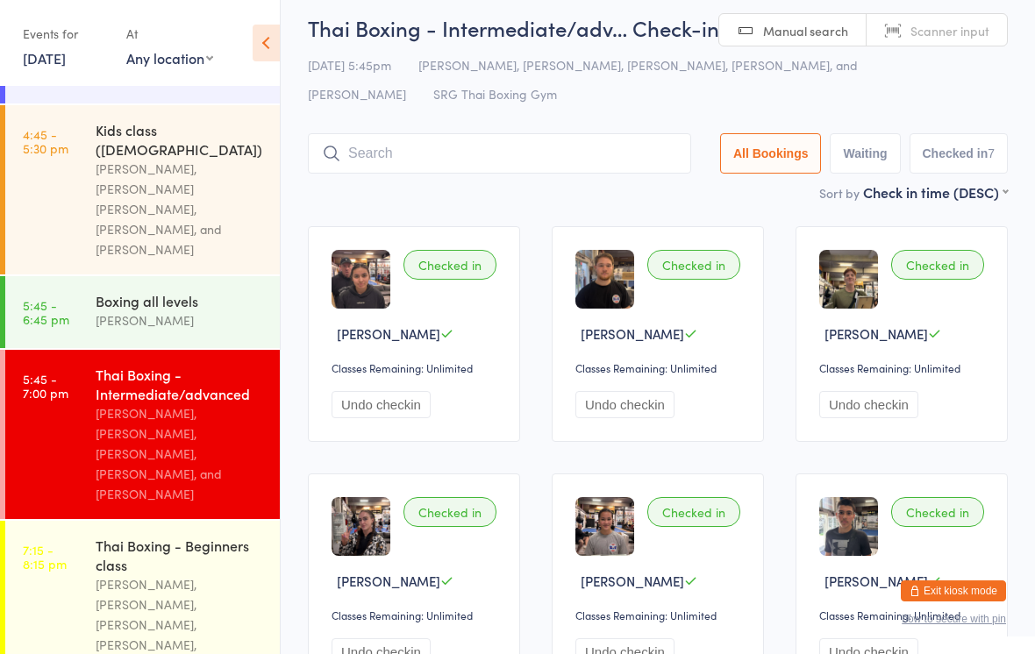
click at [425, 152] on input "search" at bounding box center [499, 153] width 383 height 40
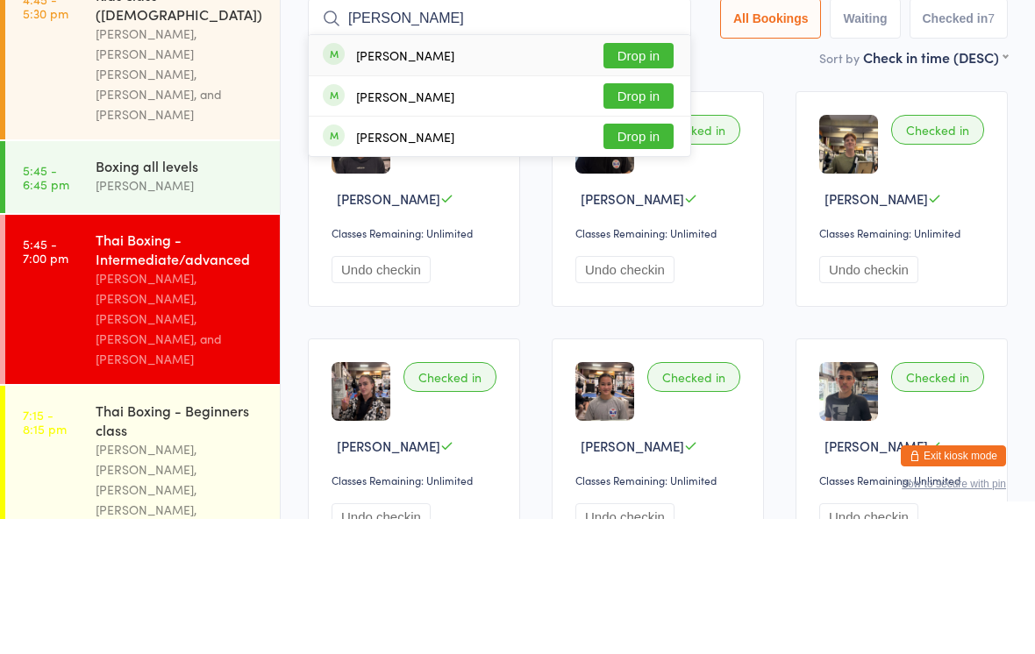
type input "[PERSON_NAME]"
click at [649, 178] on button "Drop in" at bounding box center [639, 190] width 70 height 25
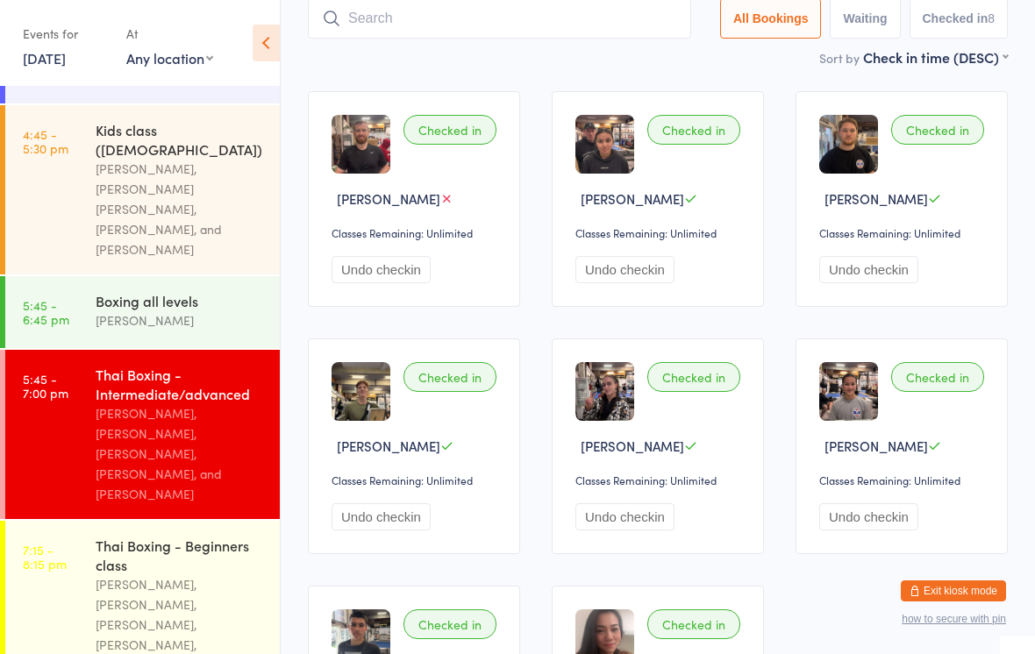
click at [360, 25] on input "search" at bounding box center [499, 18] width 383 height 40
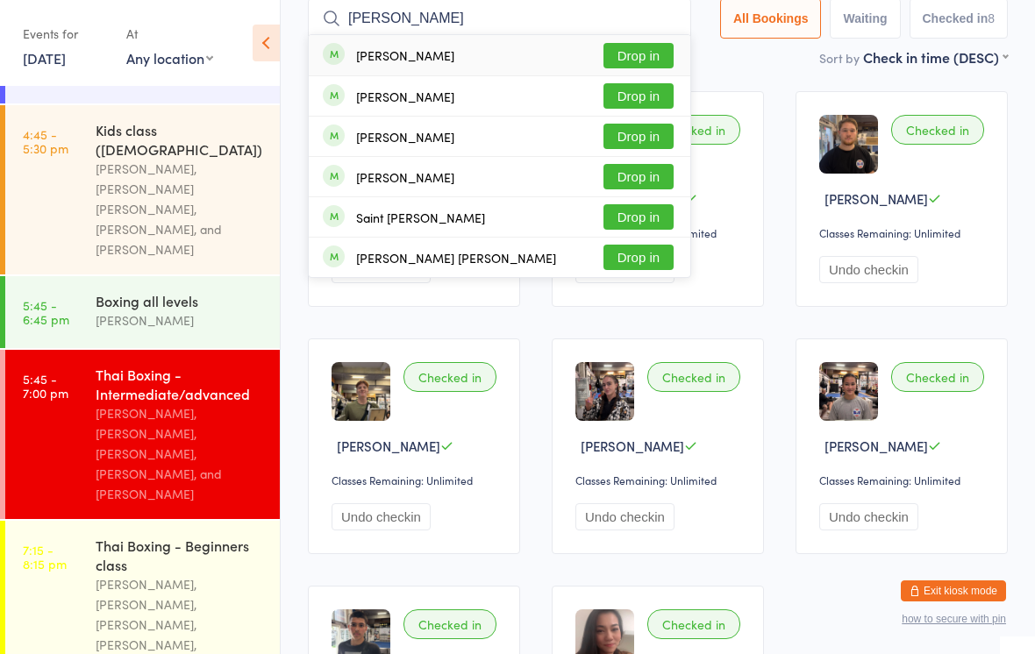
type input "[PERSON_NAME]"
click at [640, 56] on button "Drop in" at bounding box center [639, 55] width 70 height 25
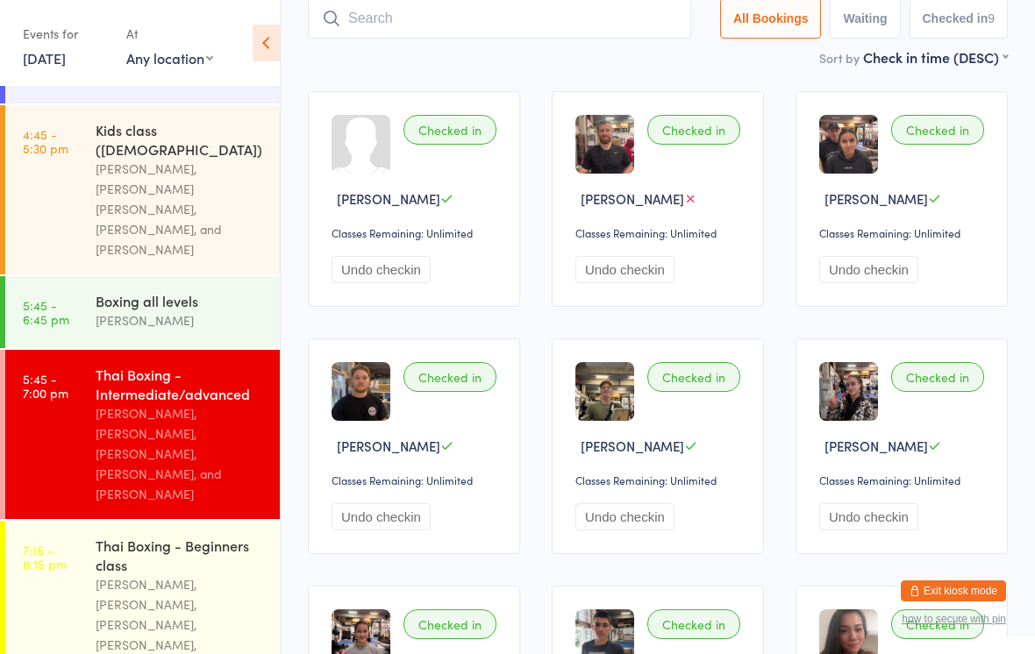
click at [198, 311] on div "[PERSON_NAME]" at bounding box center [180, 321] width 169 height 20
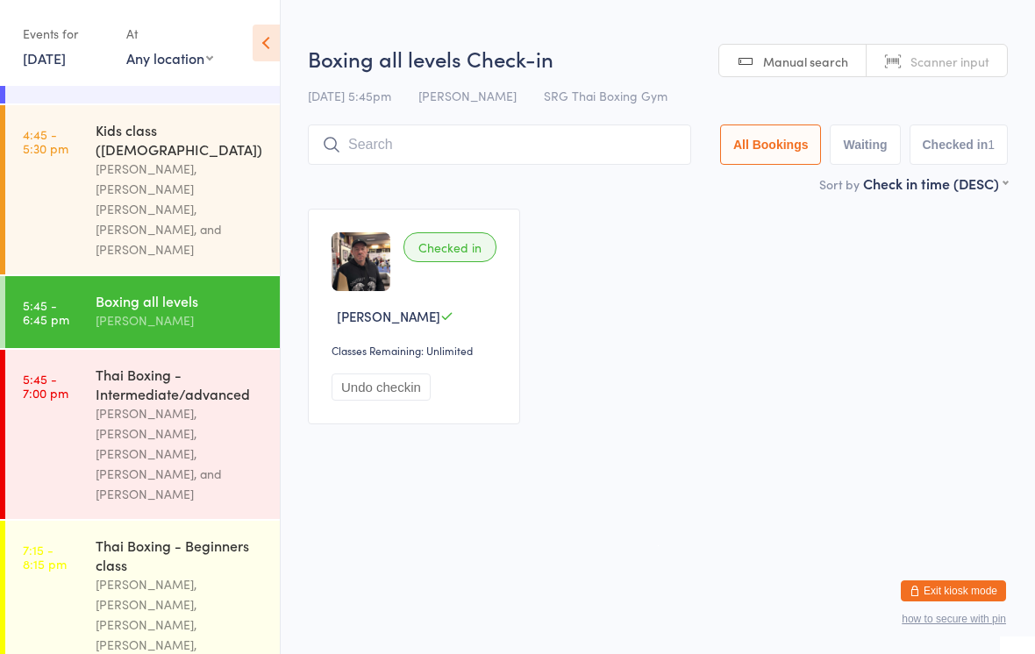
click at [210, 404] on div "[PERSON_NAME], [PERSON_NAME], [PERSON_NAME], [PERSON_NAME], and [PERSON_NAME]" at bounding box center [180, 454] width 169 height 101
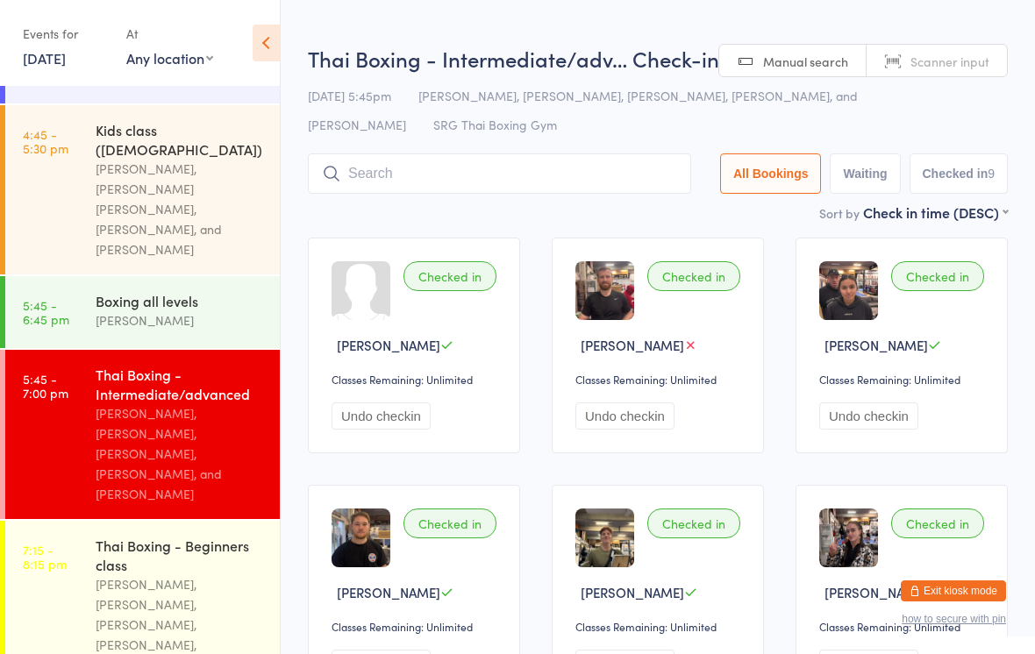
click at [491, 194] on input "search" at bounding box center [499, 174] width 383 height 40
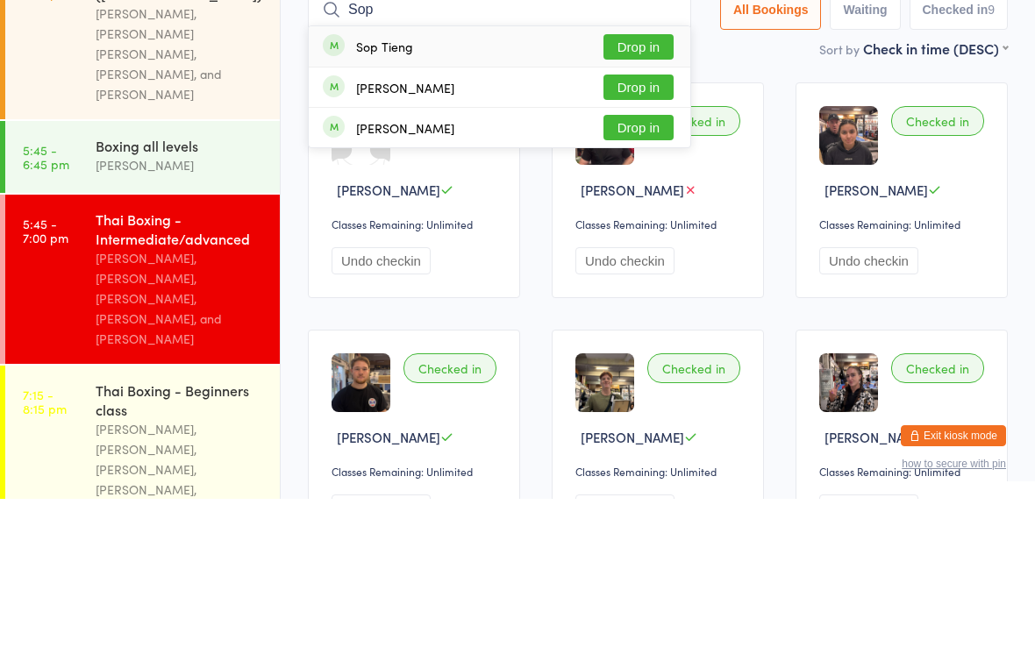
type input "Sop"
click at [650, 189] on button "Drop in" at bounding box center [639, 201] width 70 height 25
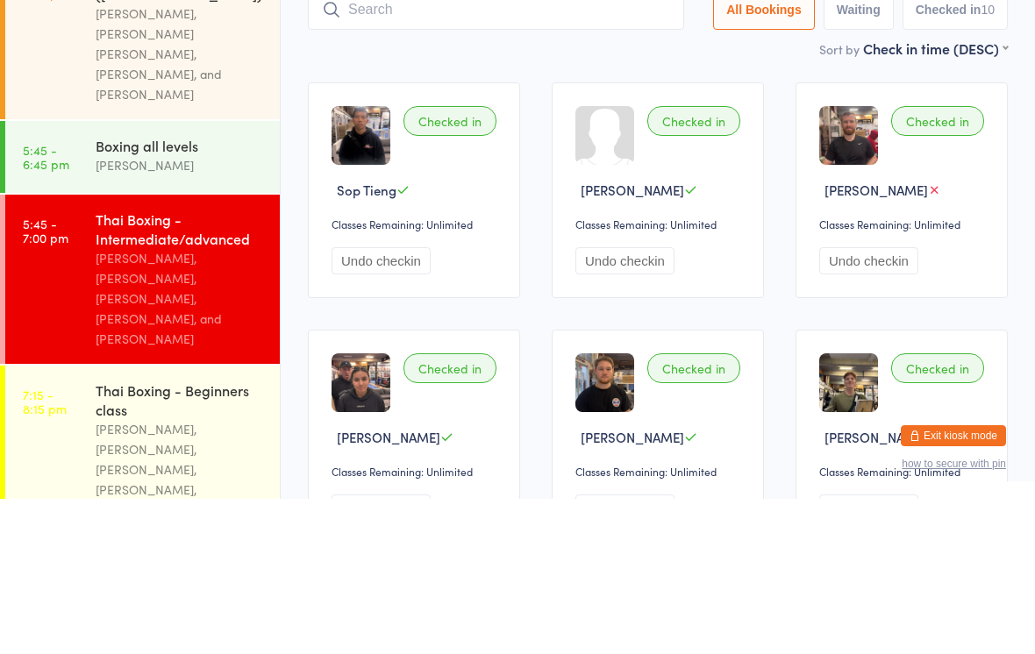
click at [503, 145] on input "search" at bounding box center [496, 165] width 376 height 40
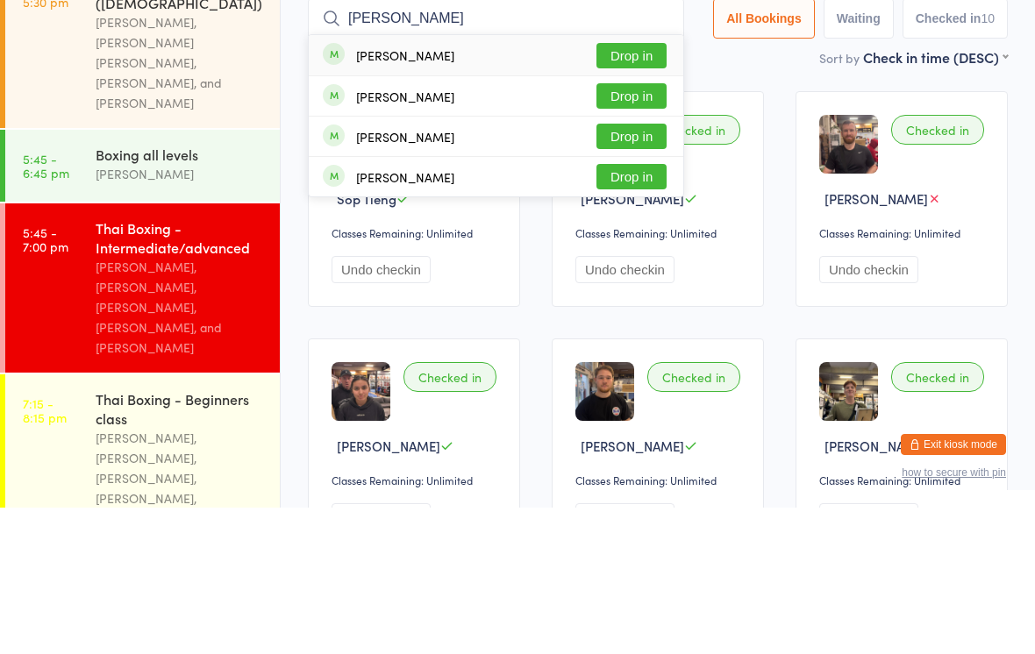
type input "[PERSON_NAME]"
click at [554, 182] on div "[PERSON_NAME] Drop in" at bounding box center [496, 202] width 375 height 40
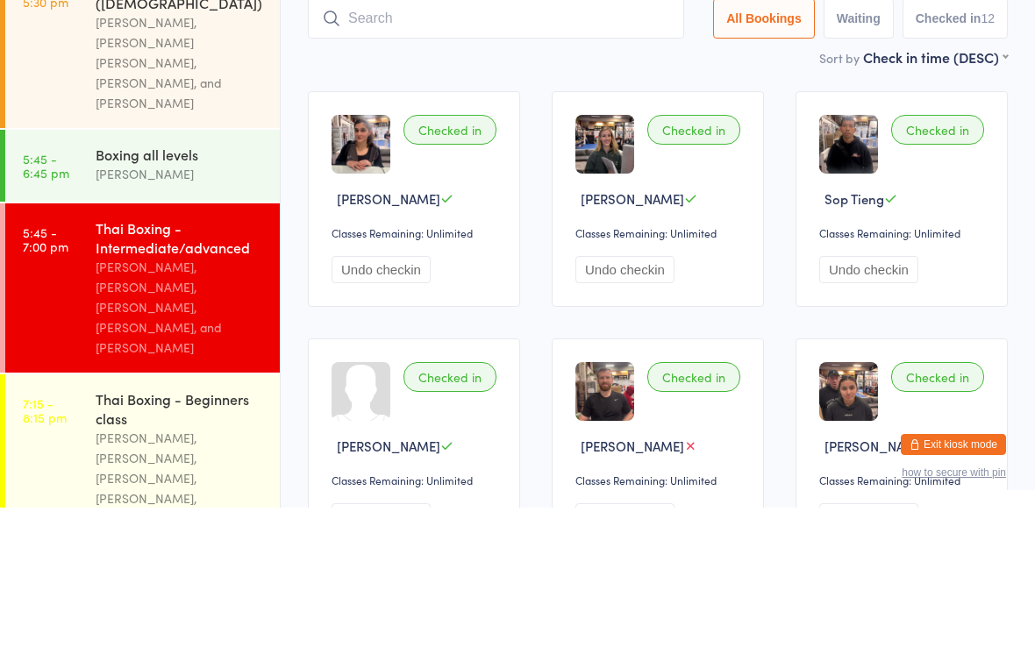
click at [570, 145] on input "search" at bounding box center [496, 165] width 376 height 40
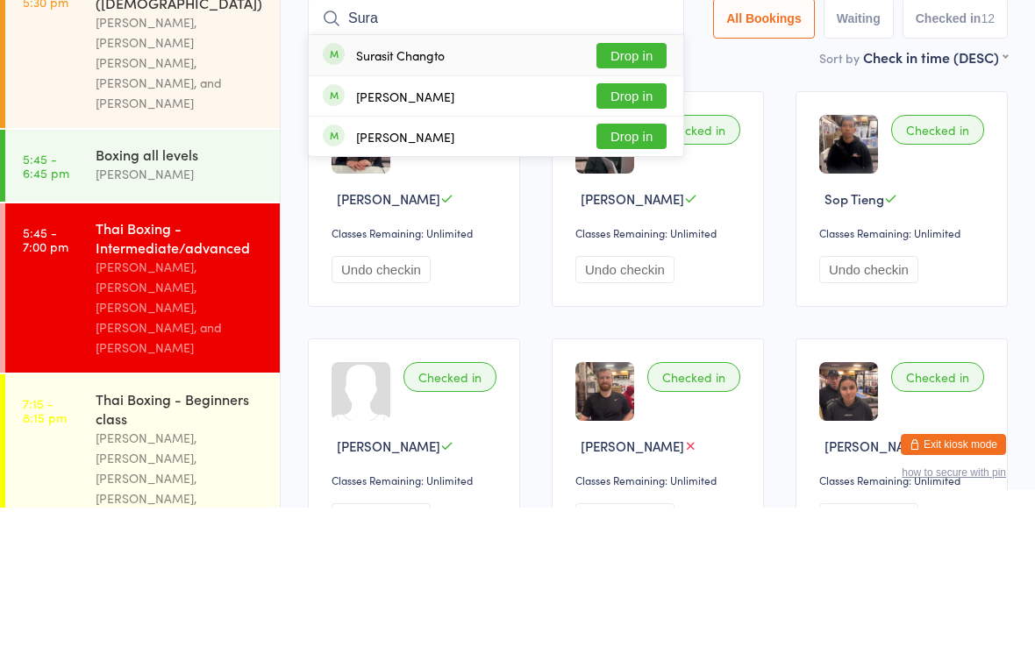
type input "Sura"
click at [622, 189] on button "Drop in" at bounding box center [632, 201] width 70 height 25
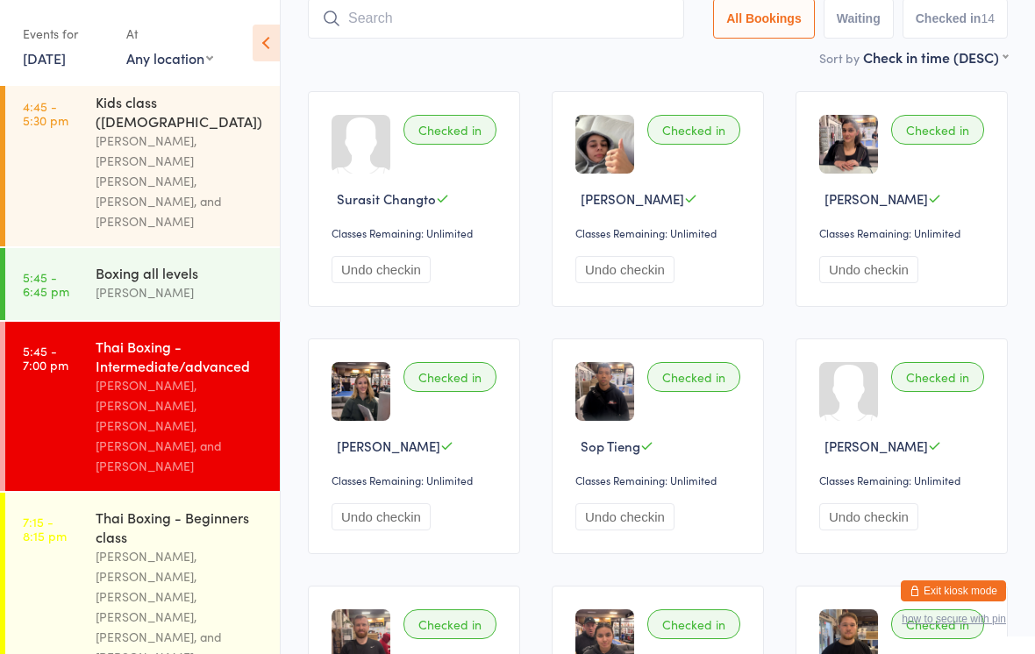
scroll to position [430, 0]
click at [410, 25] on input "search" at bounding box center [496, 18] width 376 height 40
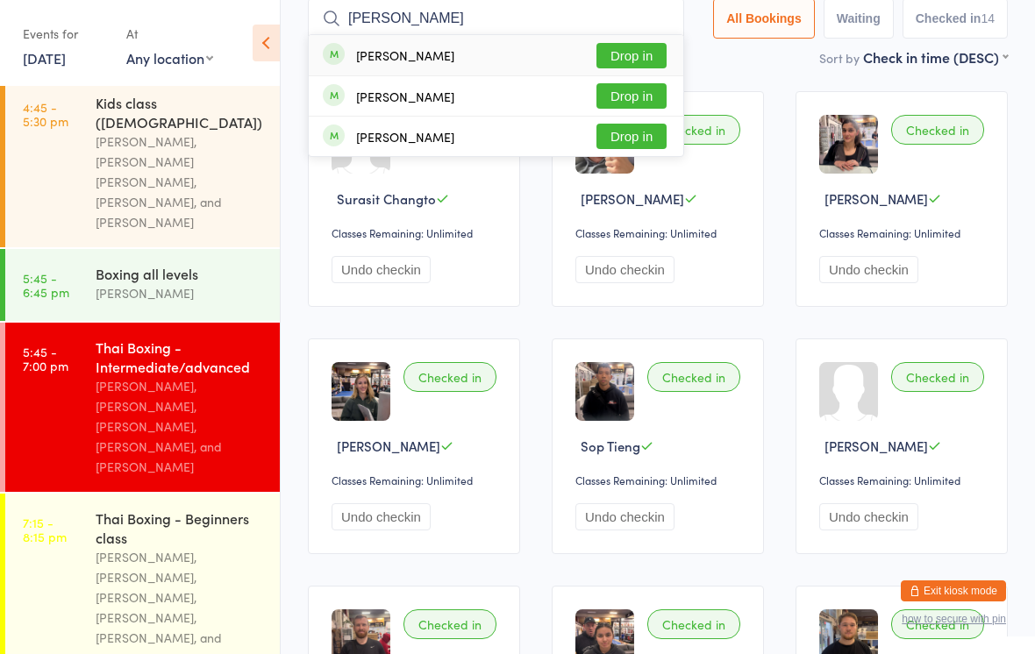
type input "[PERSON_NAME]"
click at [632, 61] on button "Drop in" at bounding box center [632, 55] width 70 height 25
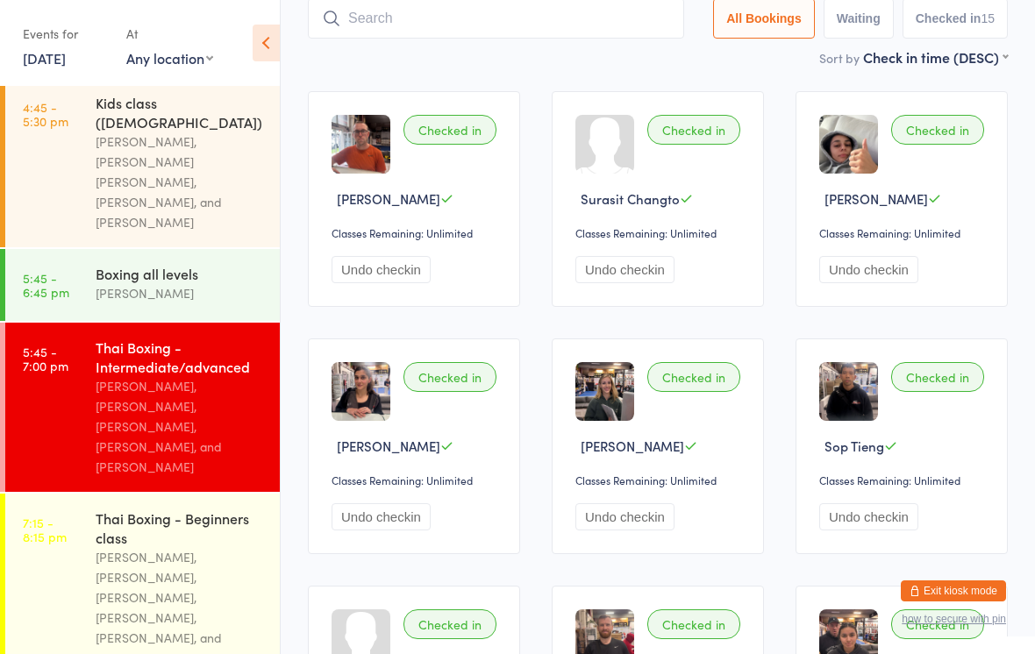
click at [547, 20] on input "search" at bounding box center [496, 18] width 376 height 40
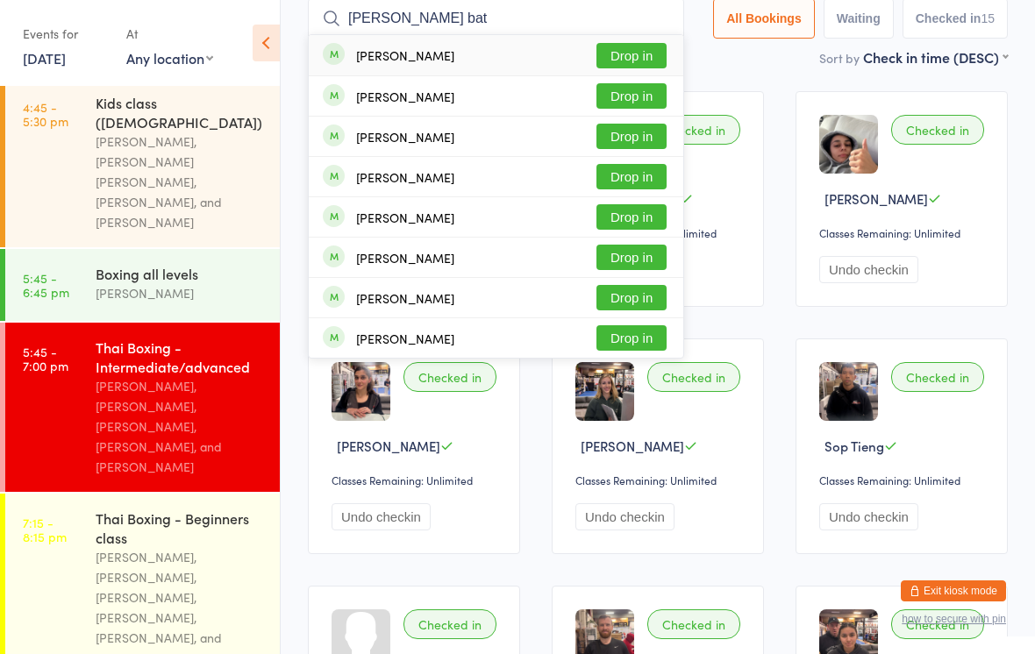
type input "[PERSON_NAME] bat"
click at [636, 57] on button "Drop in" at bounding box center [632, 55] width 70 height 25
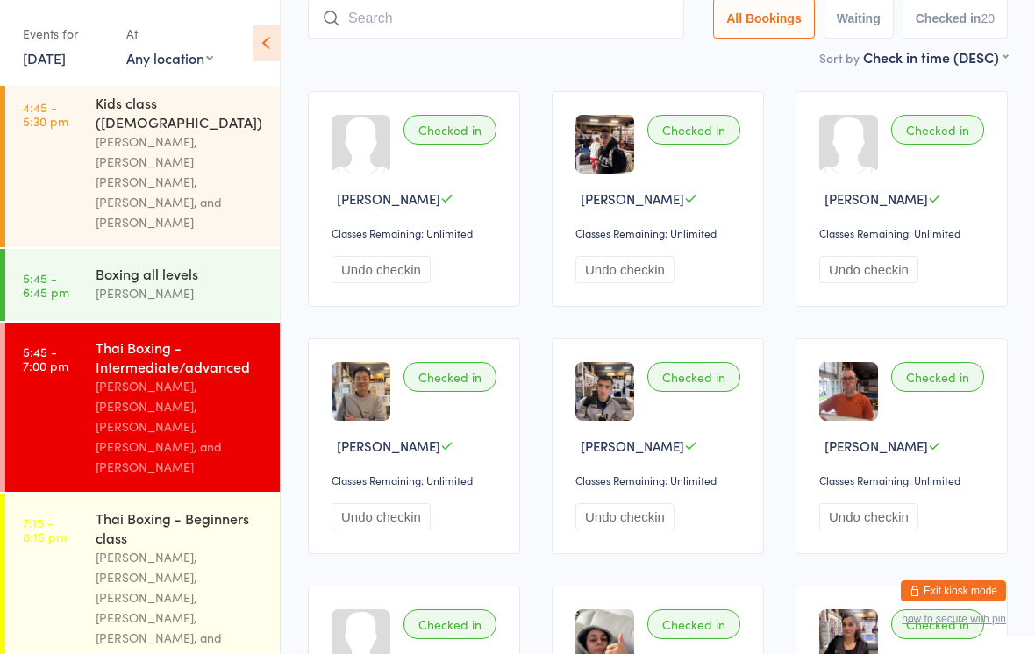
click at [532, 26] on input "search" at bounding box center [496, 18] width 376 height 40
type input "Ruby"
click at [617, 50] on button "Drop in" at bounding box center [632, 55] width 70 height 25
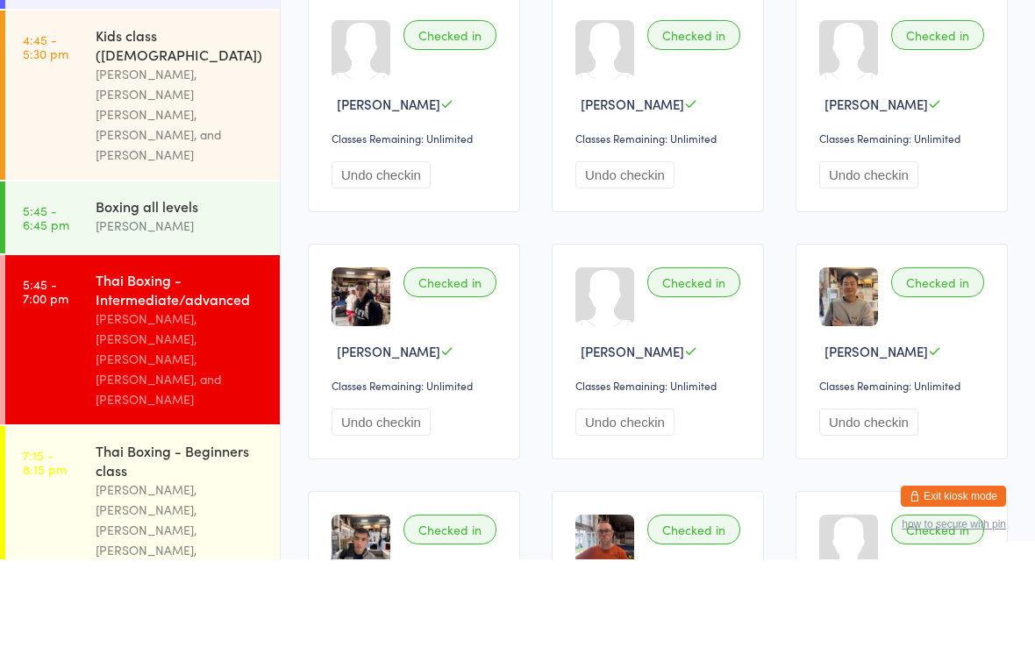
scroll to position [11, 0]
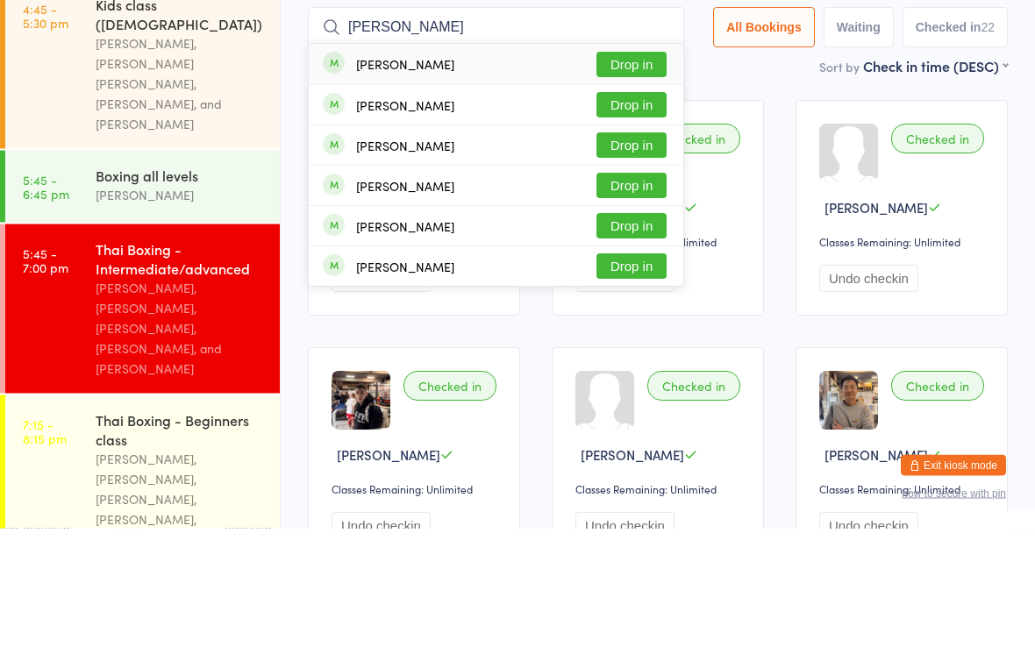
type input "[PERSON_NAME]"
click at [640, 178] on button "Drop in" at bounding box center [632, 190] width 70 height 25
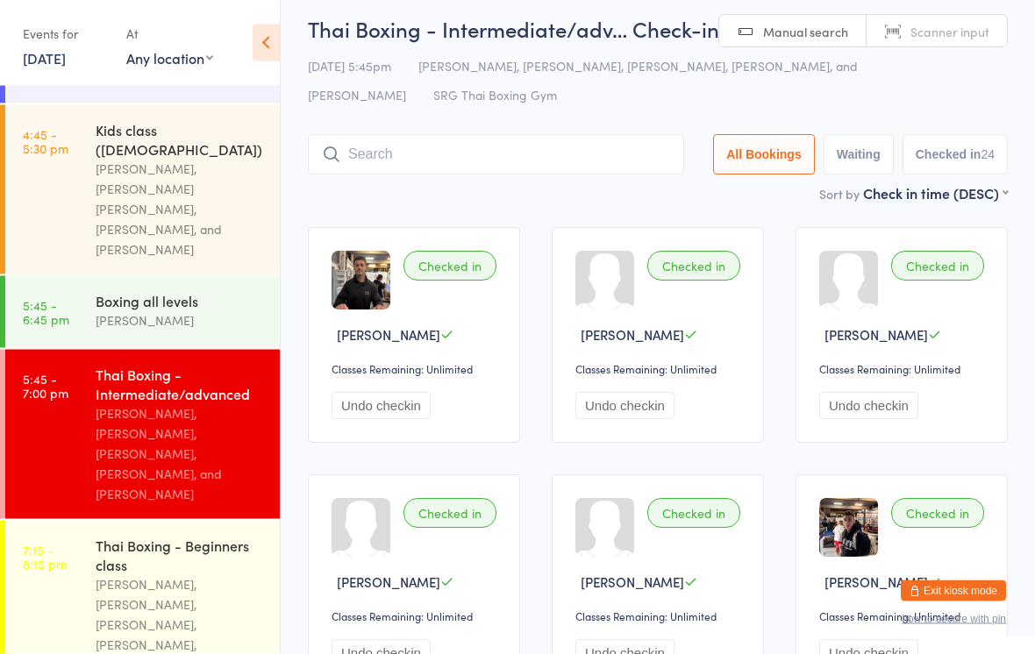
scroll to position [0, 0]
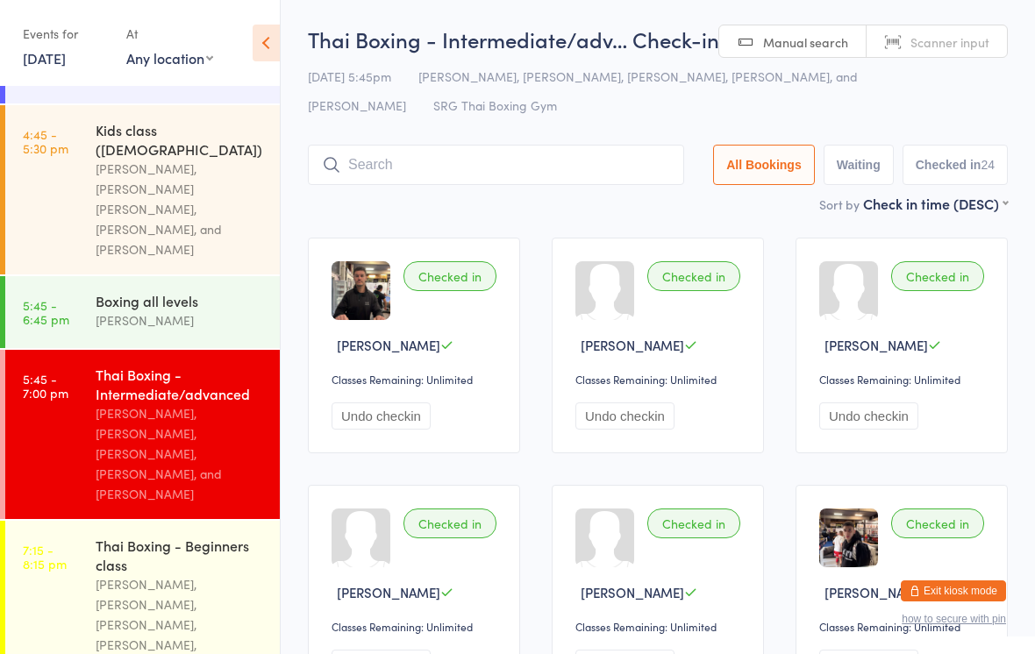
click at [528, 172] on input "search" at bounding box center [496, 165] width 376 height 40
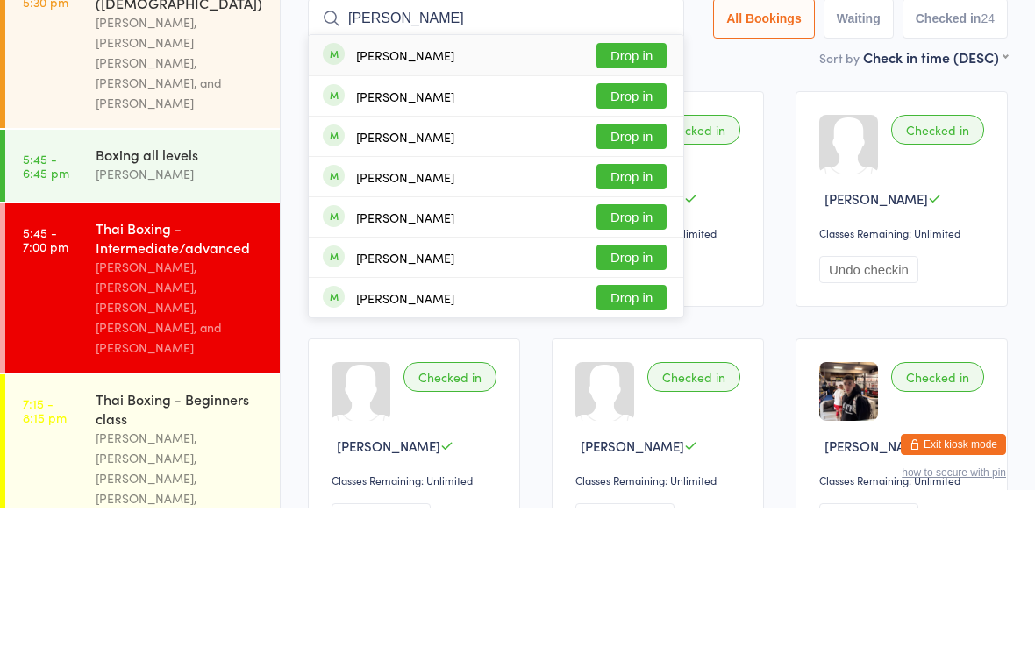
type input "[PERSON_NAME]"
click at [632, 189] on button "Drop in" at bounding box center [632, 201] width 70 height 25
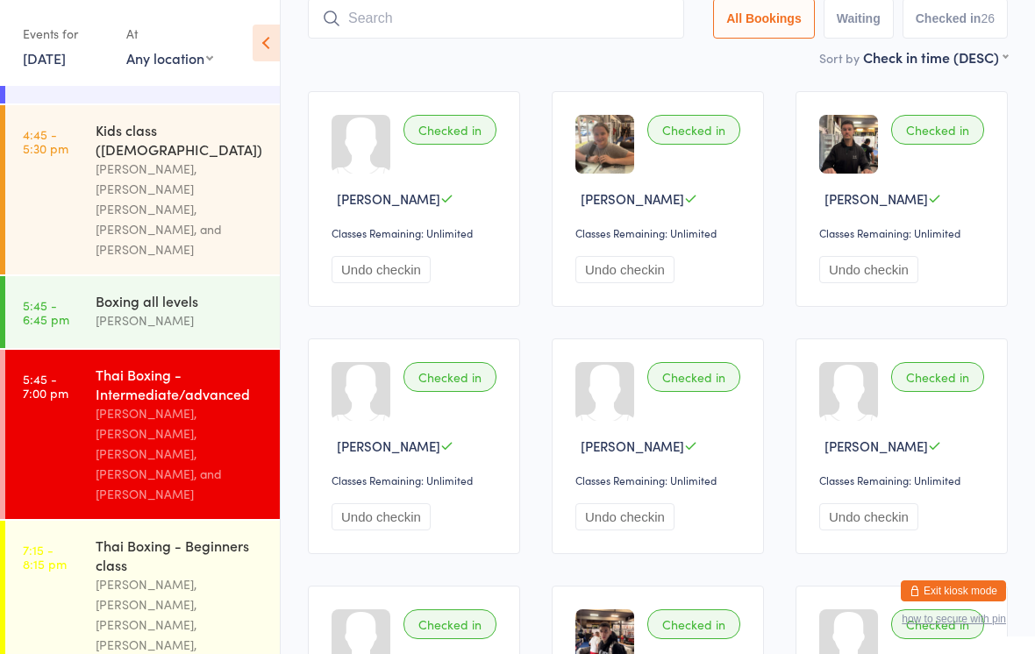
click at [511, 26] on input "search" at bounding box center [496, 18] width 376 height 40
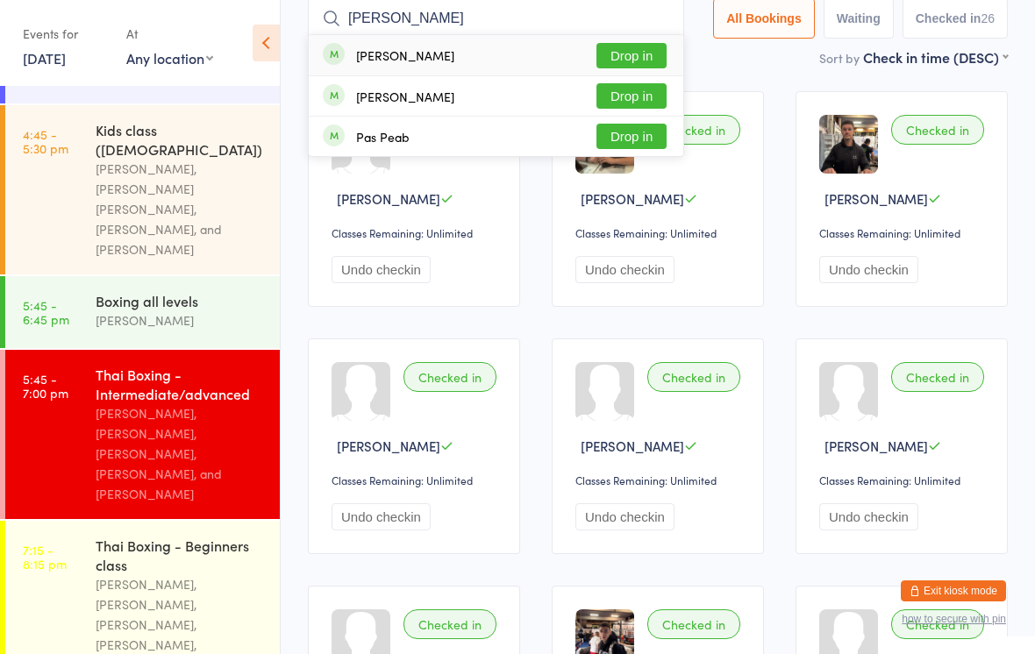
type input "[PERSON_NAME]"
click at [652, 92] on button "Drop in" at bounding box center [632, 95] width 70 height 25
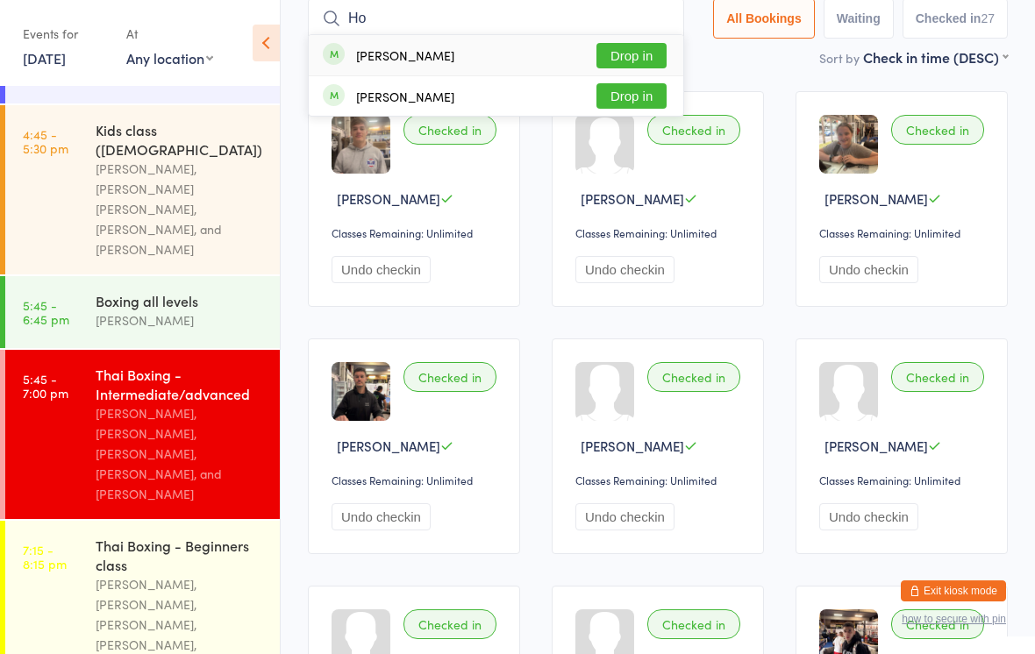
type input "H"
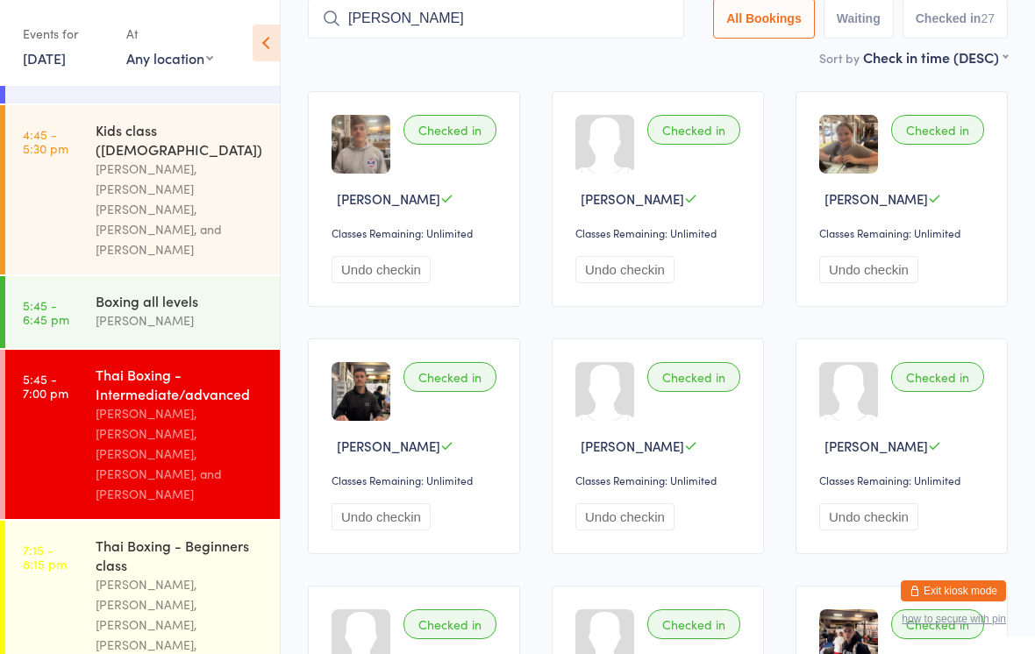
type input "[PERSON_NAME]"
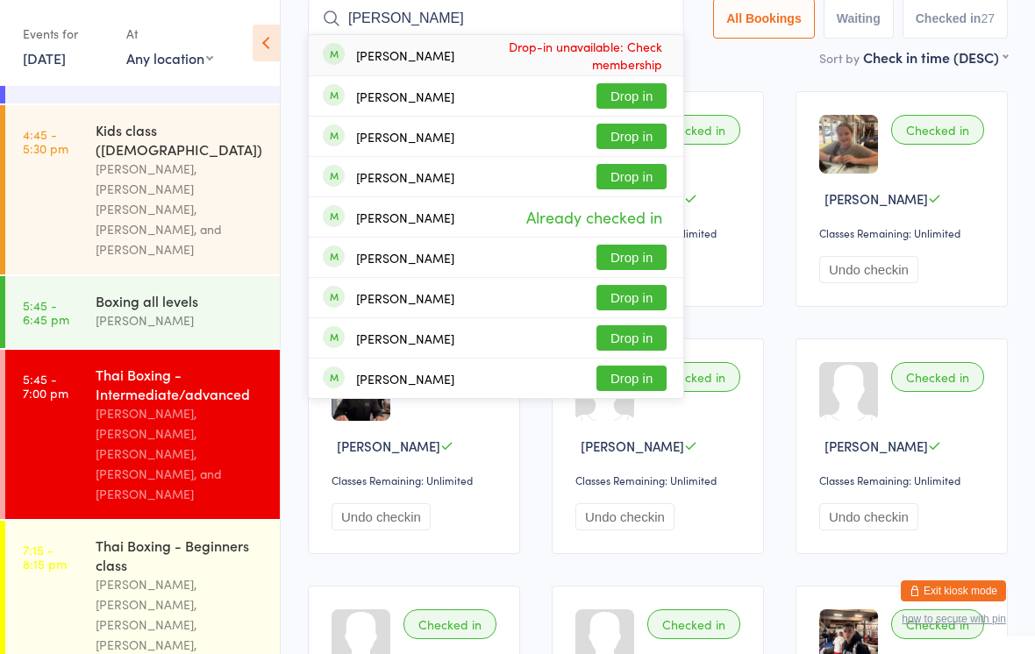
click at [631, 100] on button "Drop in" at bounding box center [632, 95] width 70 height 25
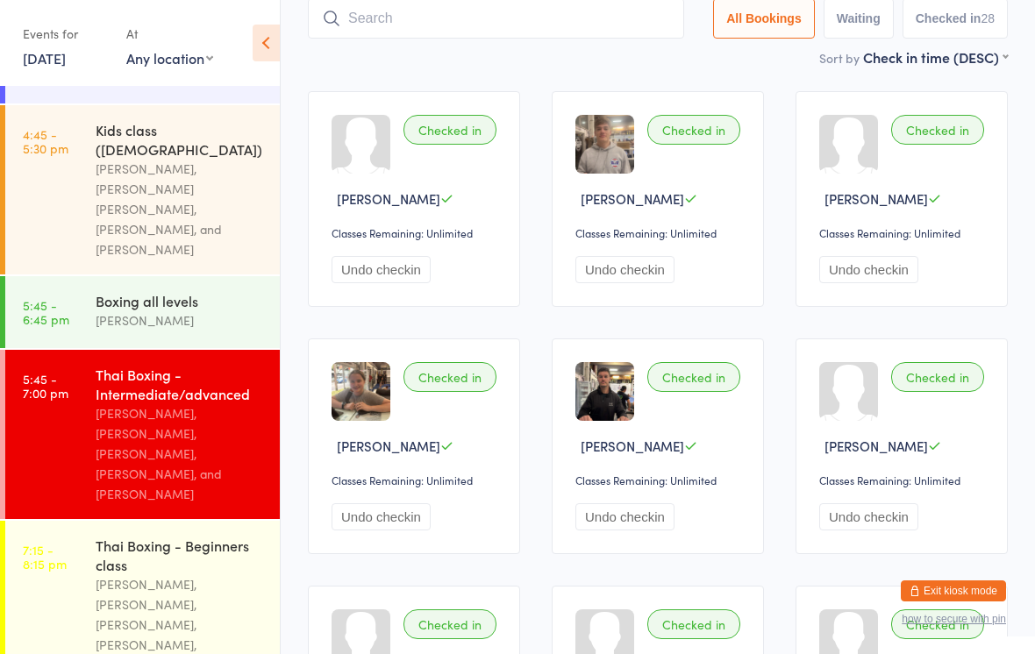
click at [544, 21] on input "search" at bounding box center [496, 18] width 376 height 40
type input "Nisha"
click at [637, 54] on button "Drop in" at bounding box center [632, 55] width 70 height 25
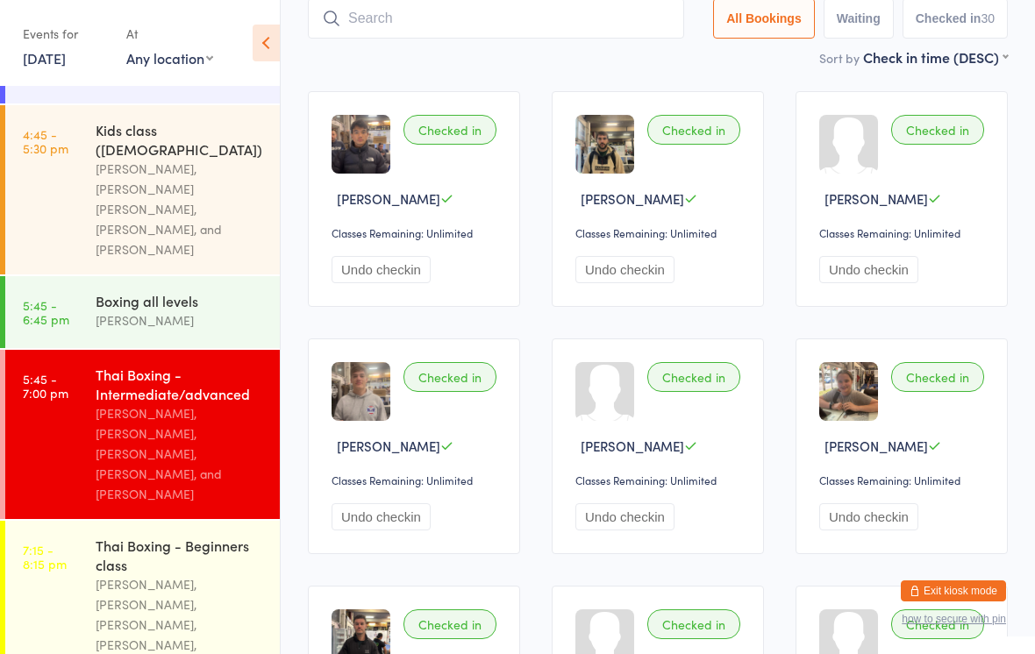
click at [611, 6] on input "search" at bounding box center [496, 18] width 376 height 40
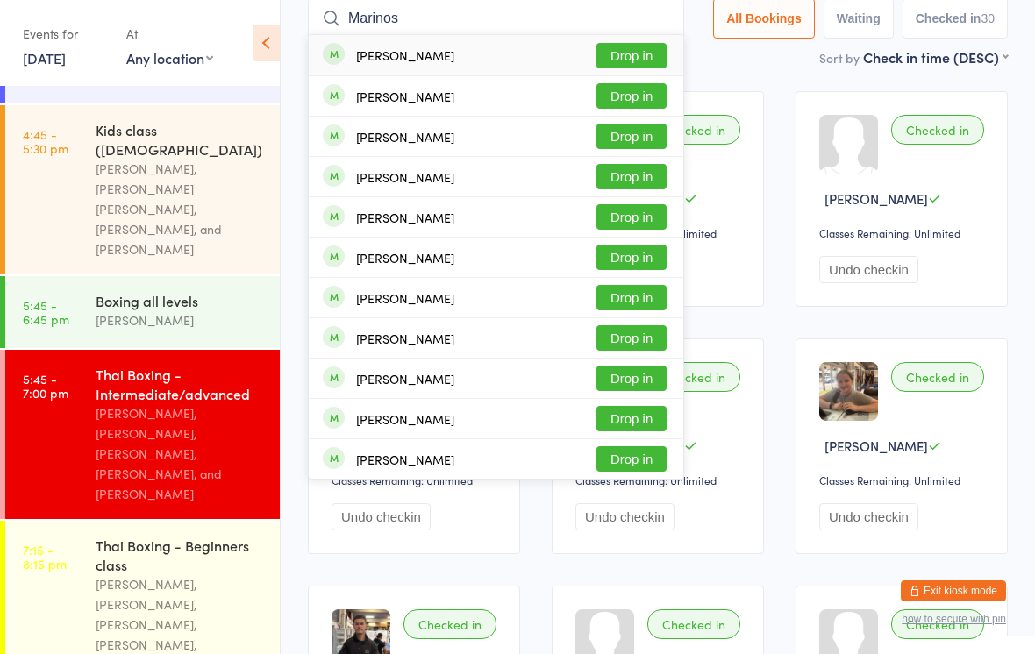
type input "Marinos"
click at [637, 47] on button "Drop in" at bounding box center [632, 55] width 70 height 25
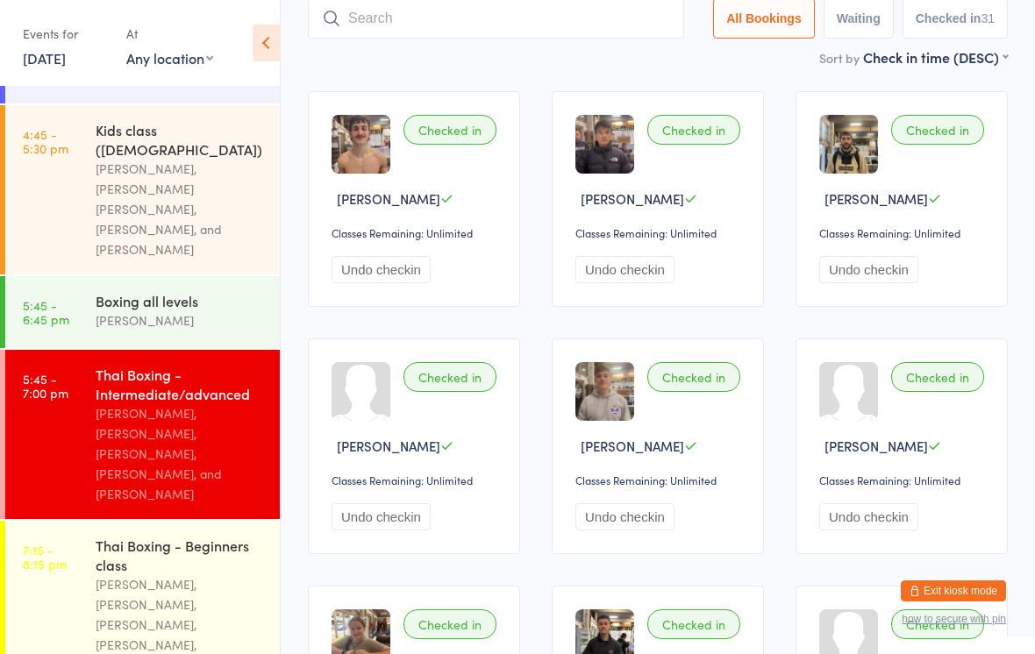
click at [518, 18] on input "search" at bounding box center [496, 18] width 376 height 40
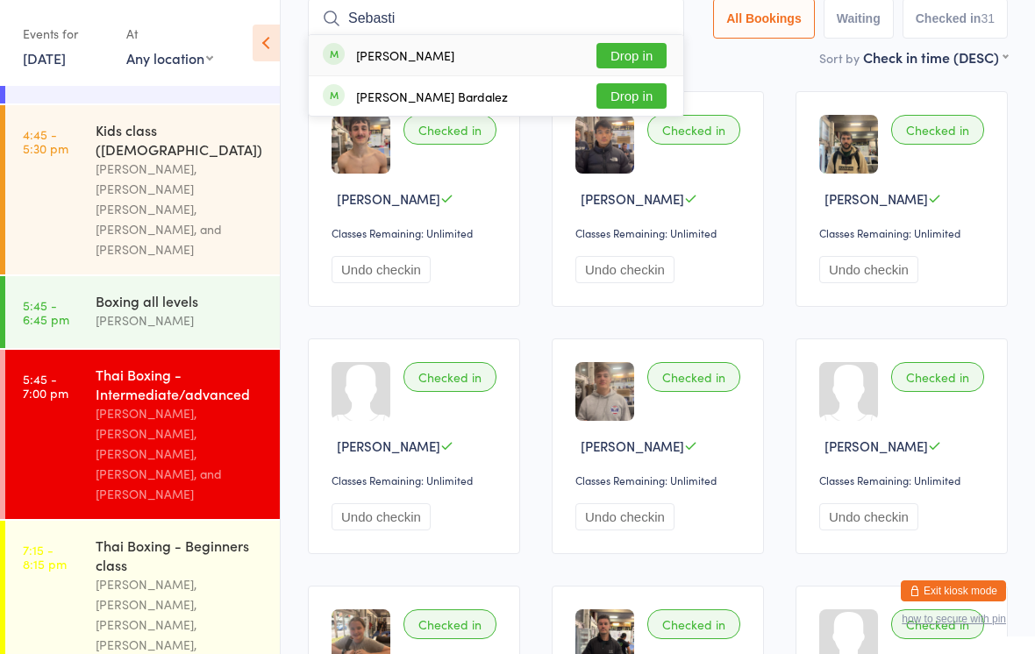
type input "Sebasti"
click at [645, 100] on button "Drop in" at bounding box center [632, 95] width 70 height 25
